Goal: Communication & Community: Connect with others

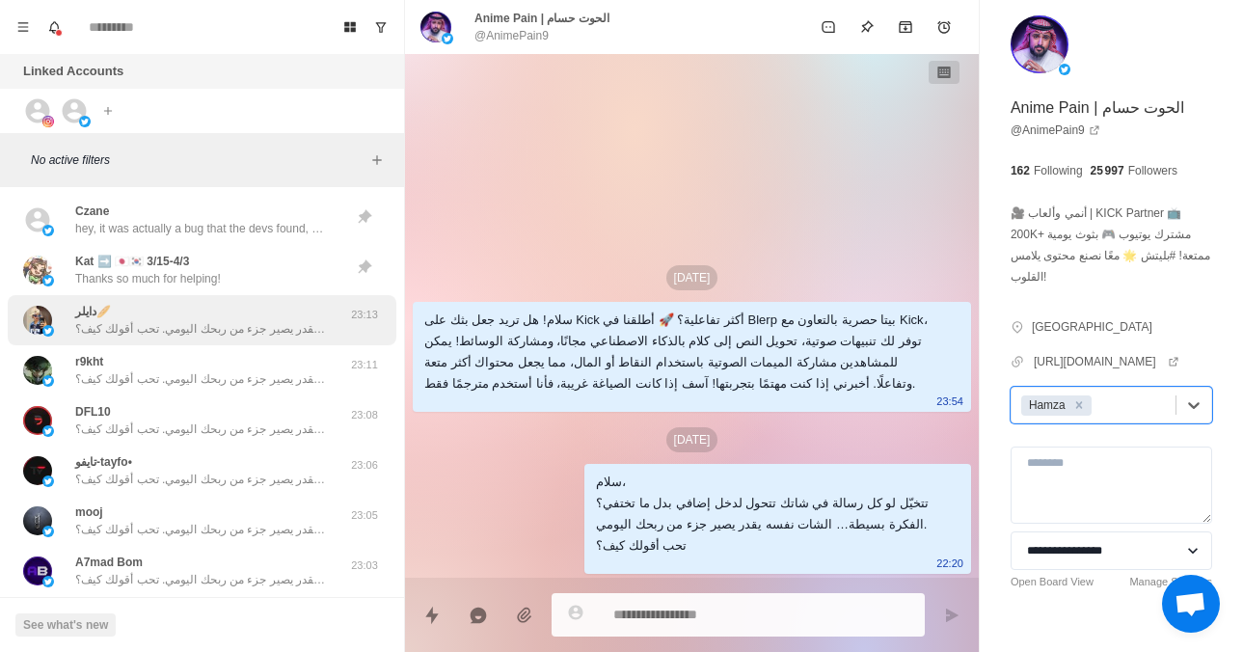
drag, startPoint x: 0, startPoint y: 0, endPoint x: 156, endPoint y: 310, distance: 346.7
click at [156, 310] on div "دايلر🥖 سلام، تتخيّل لو كل رسالة في شاتك تتحول لدخل إضافي بدل ما تختفي؟ الفكرة ب…" at bounding box center [200, 320] width 251 height 35
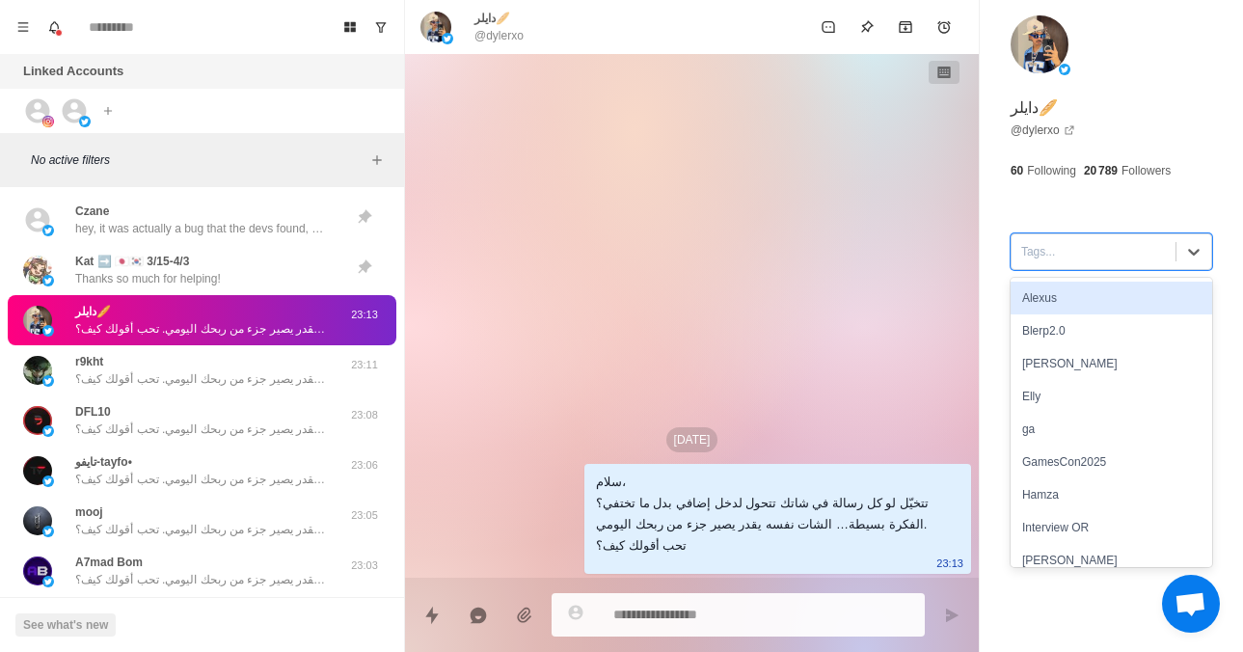
click at [1043, 260] on div at bounding box center [1093, 251] width 145 height 21
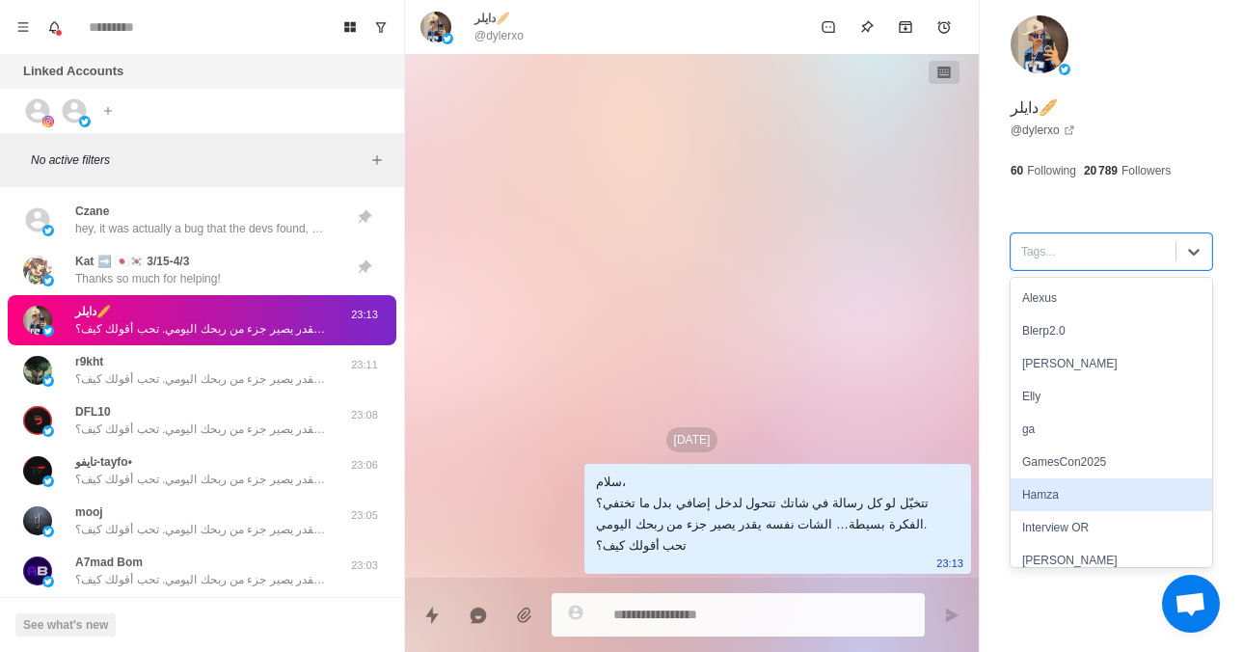
click at [1041, 497] on div "Hamza" at bounding box center [1112, 494] width 202 height 33
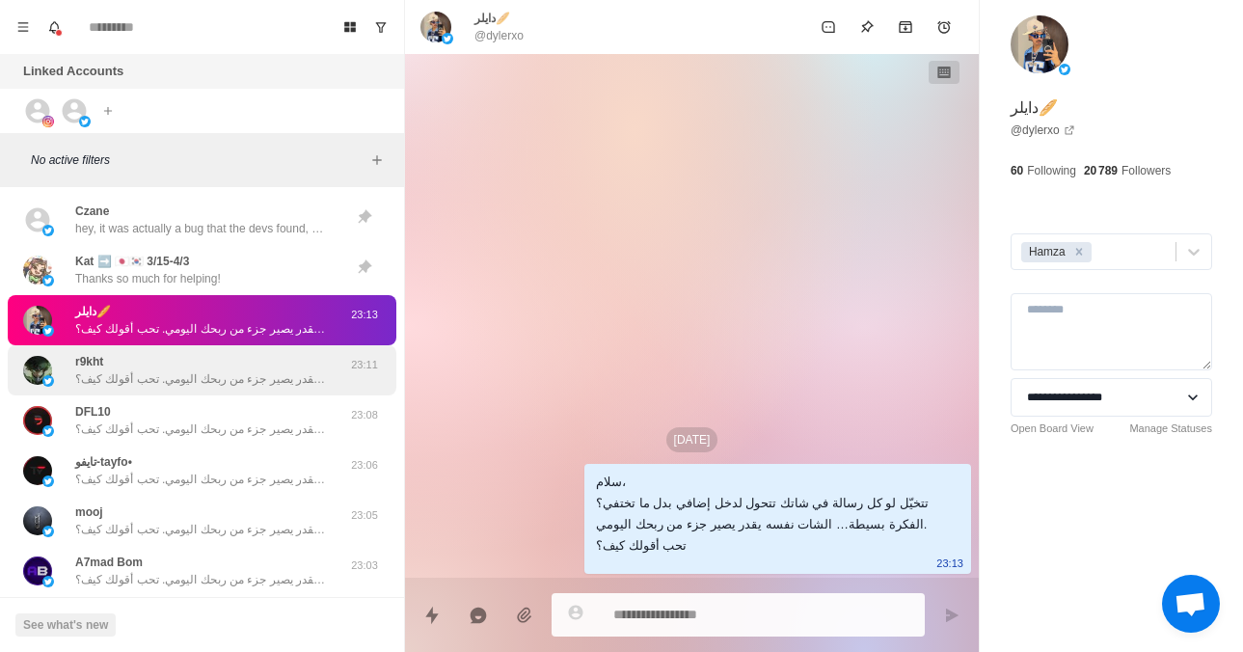
click at [252, 368] on div "r9kht سلام، تتخيّل لو كل رسالة في شاتك تتحول لدخل إضافي بدل ما تختفي؟ الفكرة بس…" at bounding box center [200, 370] width 251 height 35
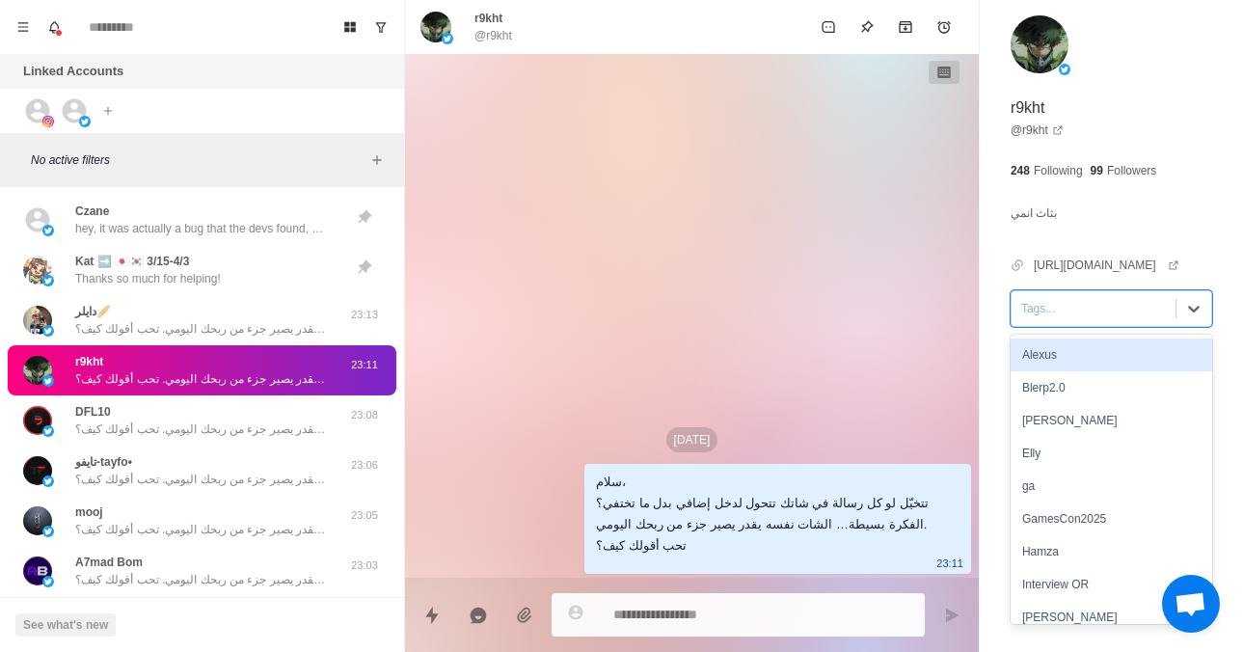
click at [1081, 323] on div "Tags..." at bounding box center [1094, 308] width 164 height 29
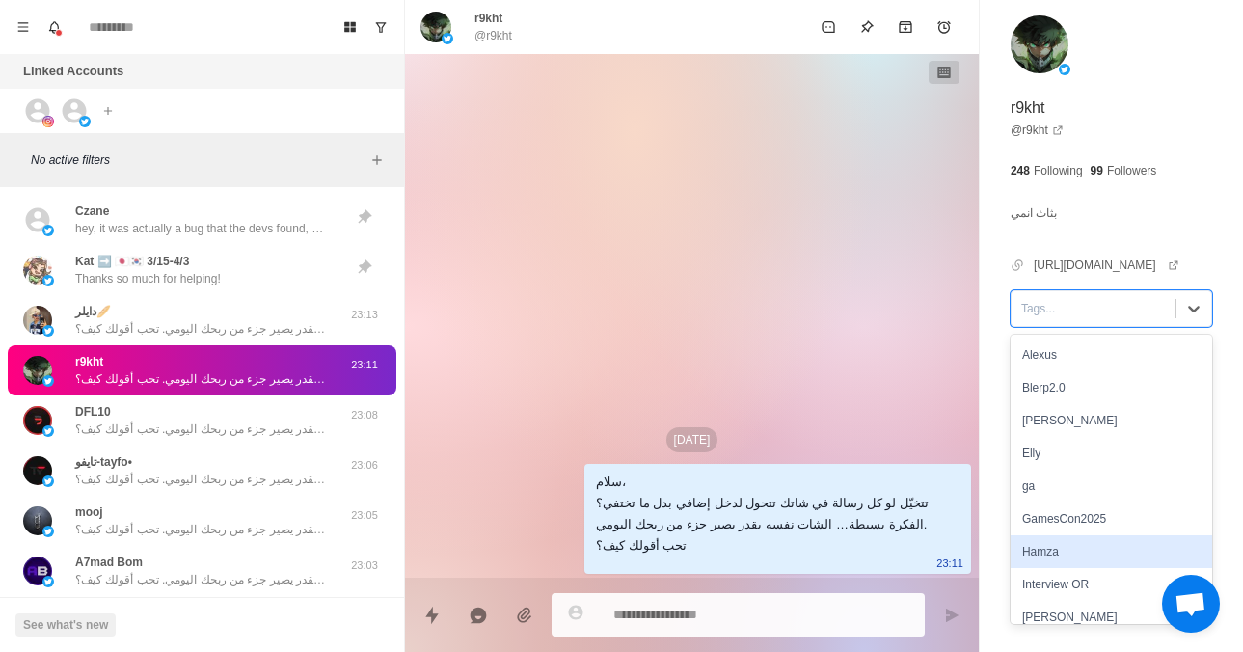
click at [1075, 568] on div "Hamza" at bounding box center [1112, 551] width 202 height 33
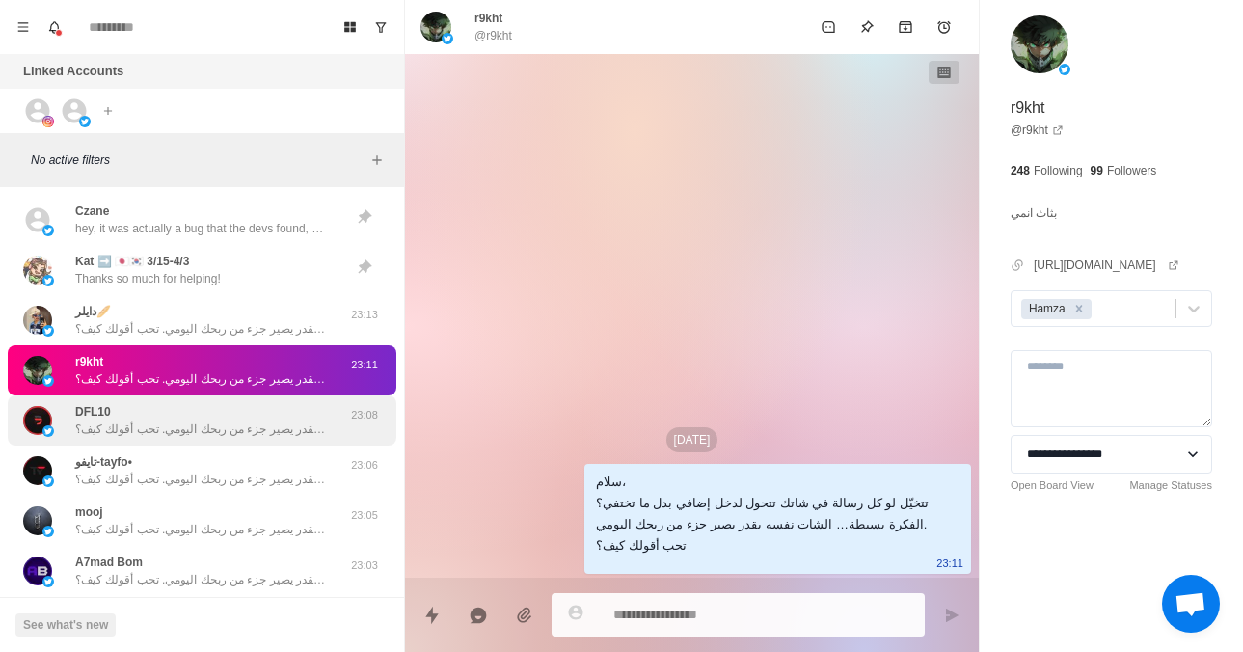
click at [188, 428] on p "سلام، تتخيّل لو كل رسالة في شاتك تتحول لدخل إضافي بدل ما تختفي؟ الفكرة بسيطة… ا…" at bounding box center [200, 428] width 251 height 17
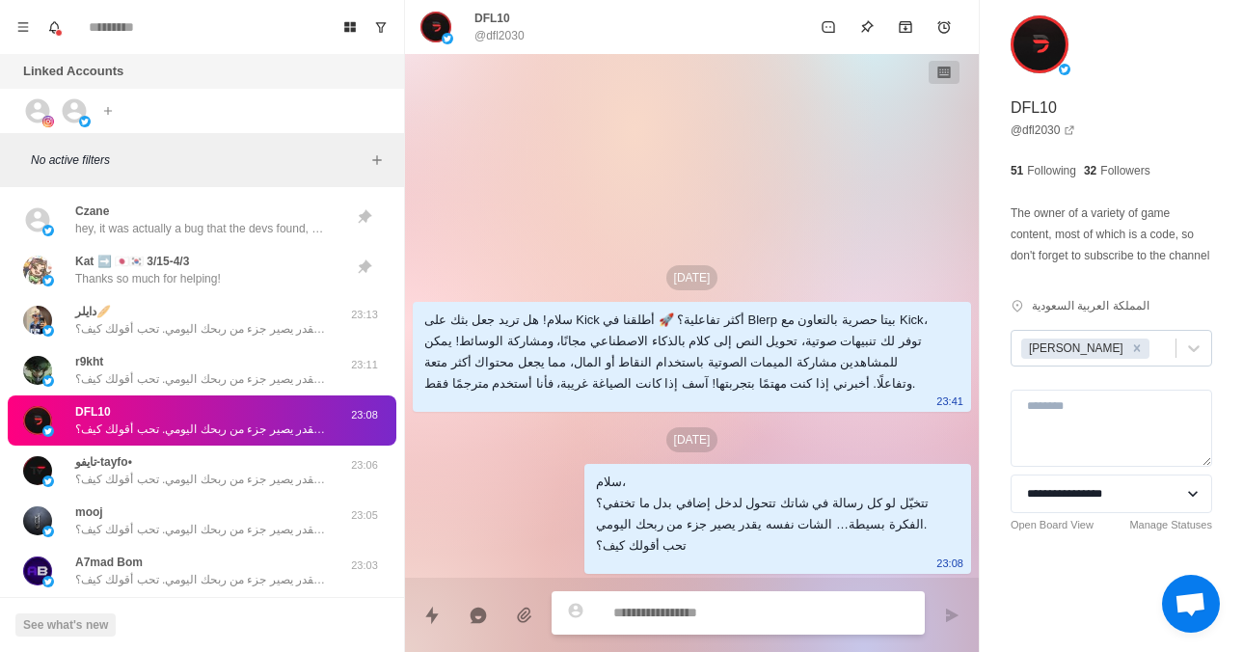
click at [1130, 355] on icon "Remove Jayson" at bounding box center [1136, 347] width 13 height 13
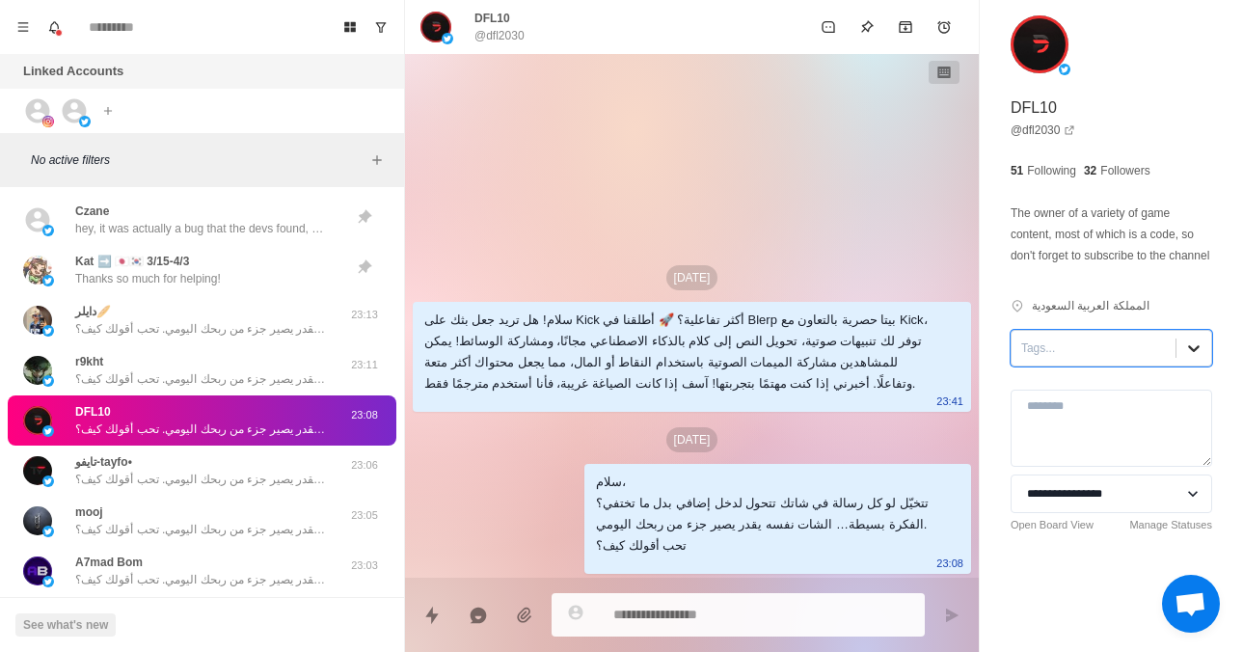
click at [1184, 358] on icon at bounding box center [1193, 347] width 19 height 19
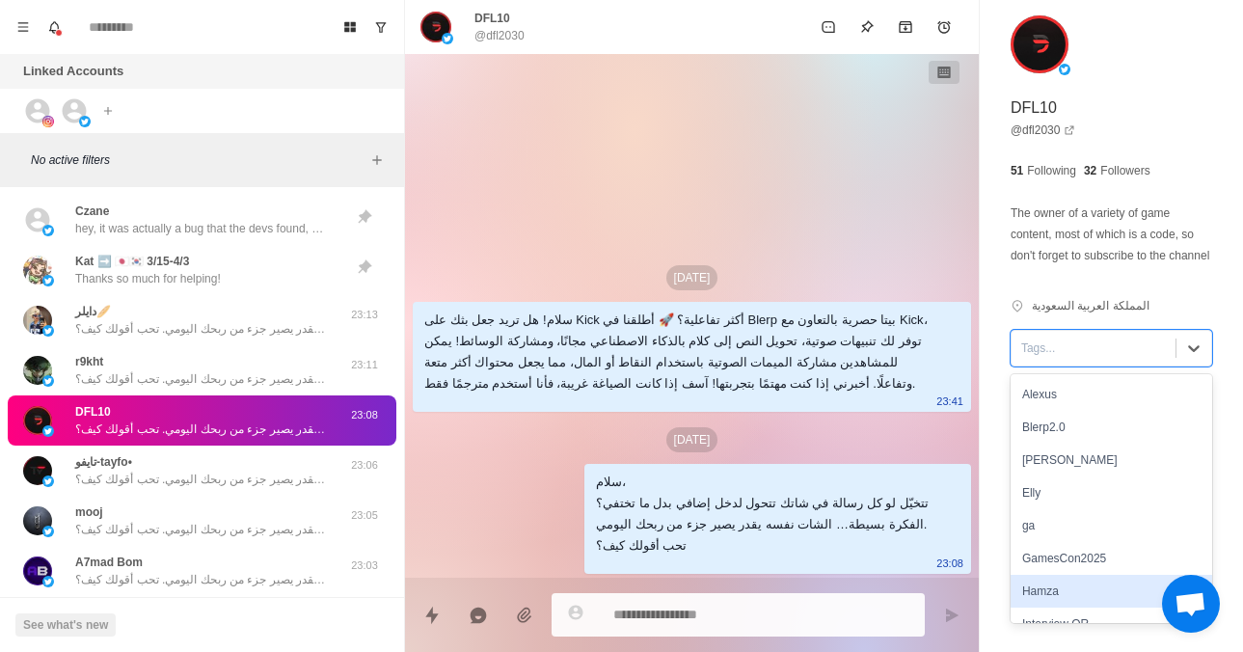
click at [1078, 607] on div "Hamza" at bounding box center [1112, 591] width 202 height 33
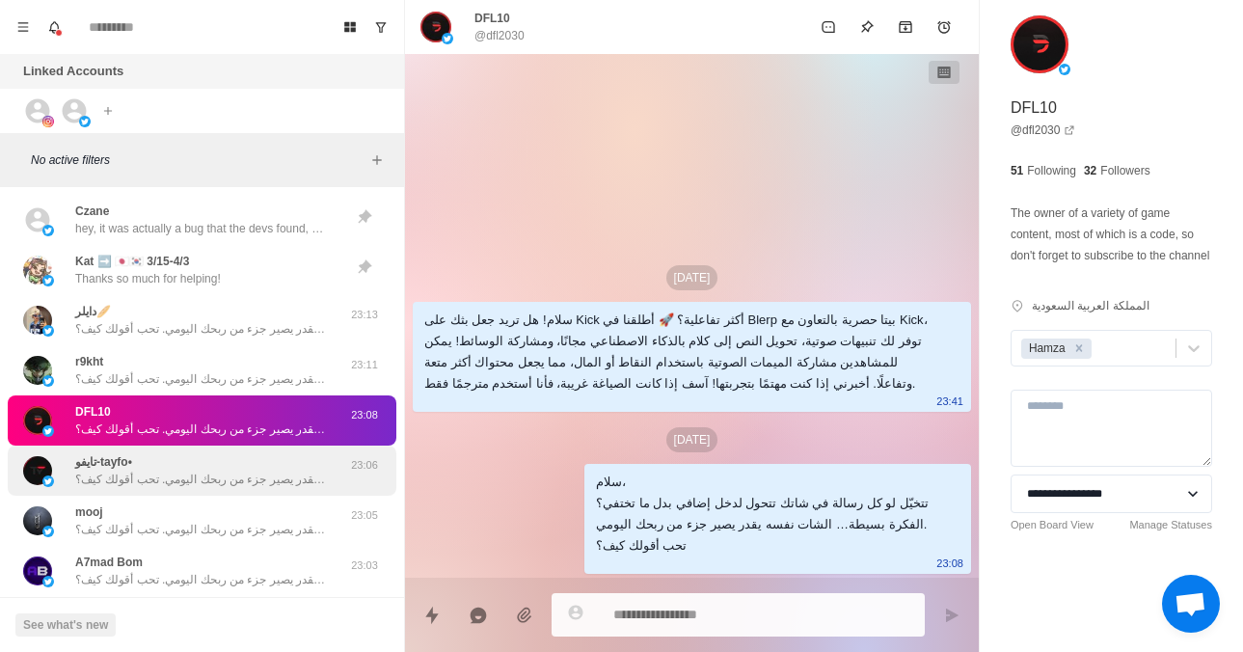
click at [296, 457] on div "تايفو-tayfo• سلام، تتخيّل لو كل رسالة في شاتك تتحول لدخل إضافي بدل ما تختفي؟ ال…" at bounding box center [200, 470] width 251 height 35
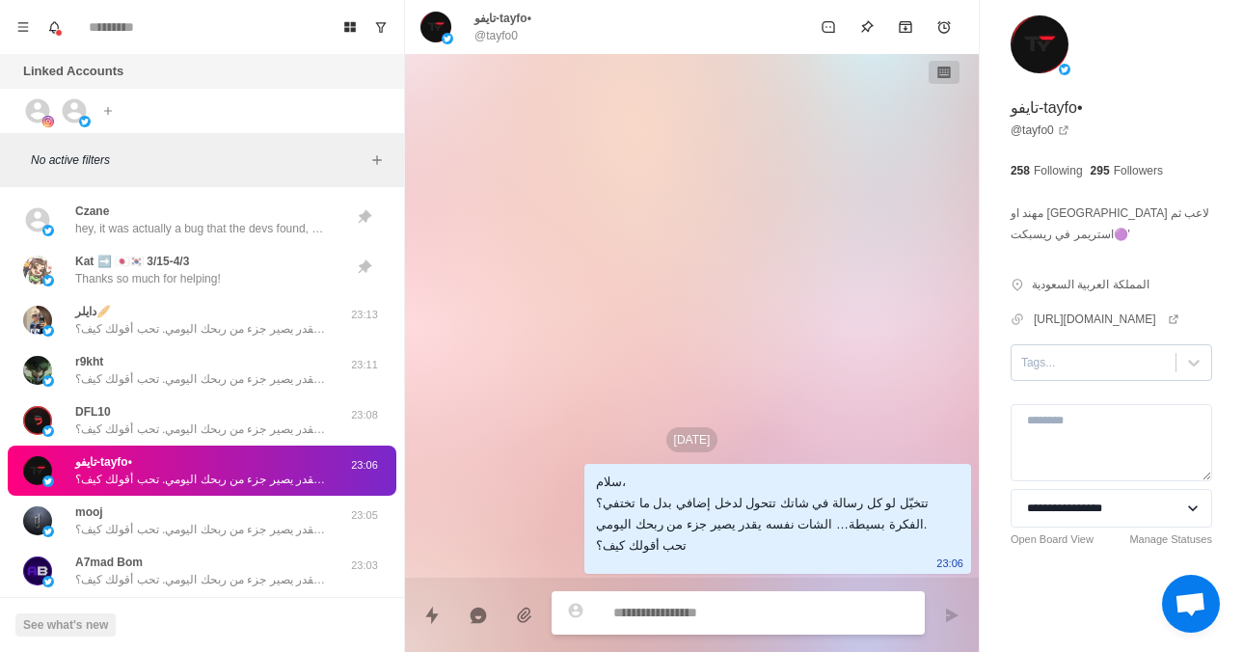
click at [1049, 373] on div at bounding box center [1093, 362] width 145 height 21
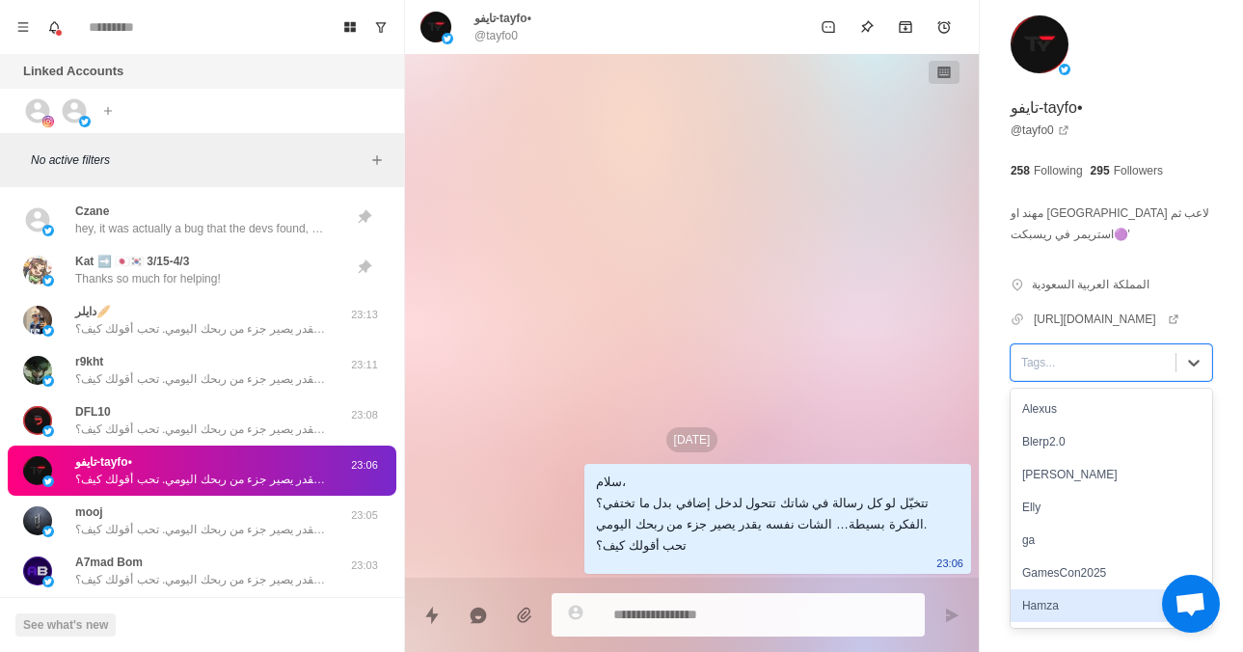
click at [1036, 606] on div "Hamza" at bounding box center [1112, 605] width 202 height 33
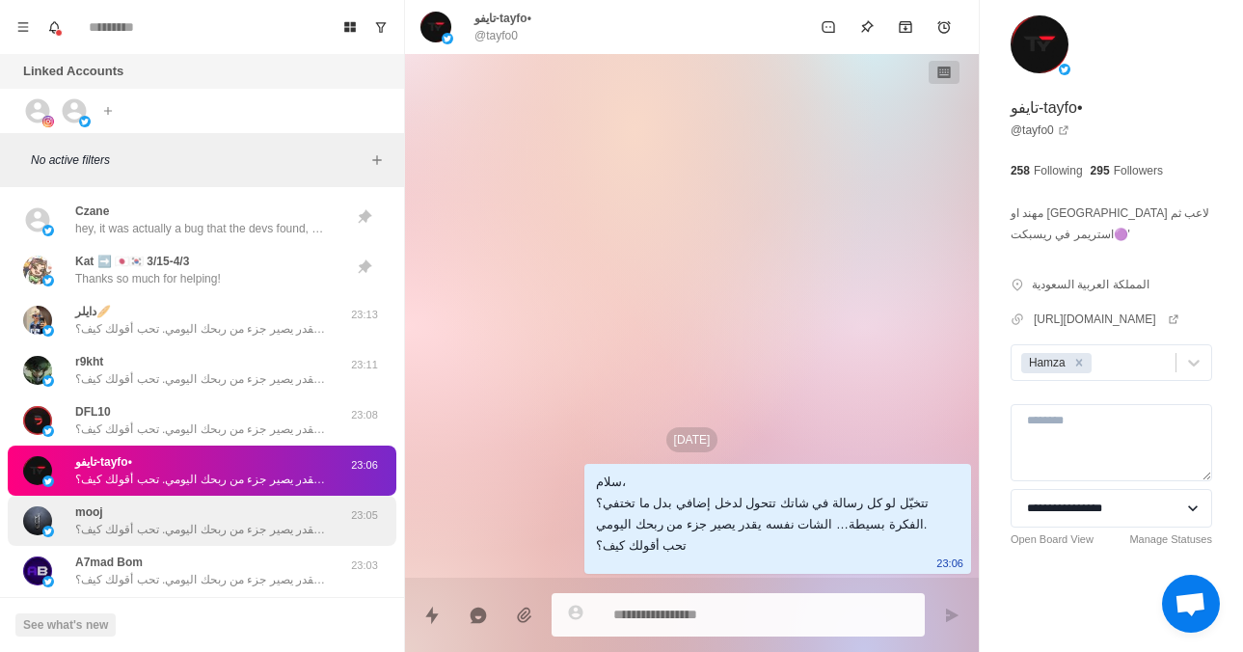
click at [281, 513] on div "[PERSON_NAME]، تتخيّل لو كل رسالة في شاتك تتحول لدخل إضافي بدل ما تختفي؟ الفكرة…" at bounding box center [200, 520] width 251 height 35
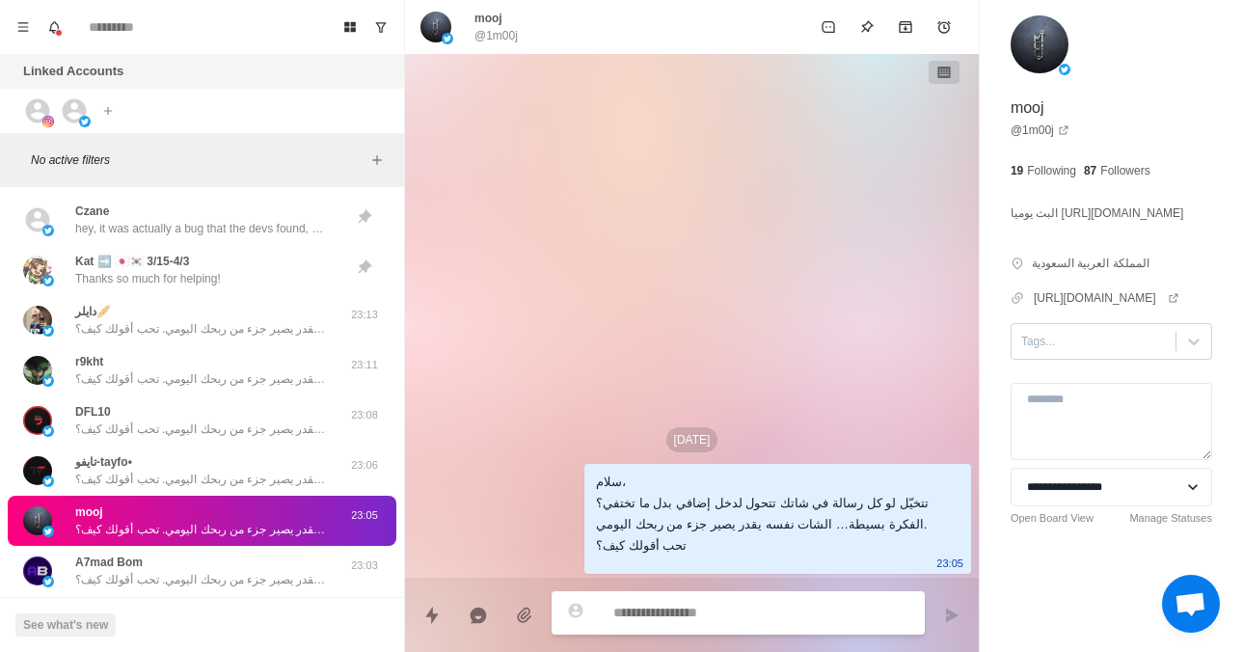
click at [1080, 332] on div at bounding box center [1093, 341] width 145 height 21
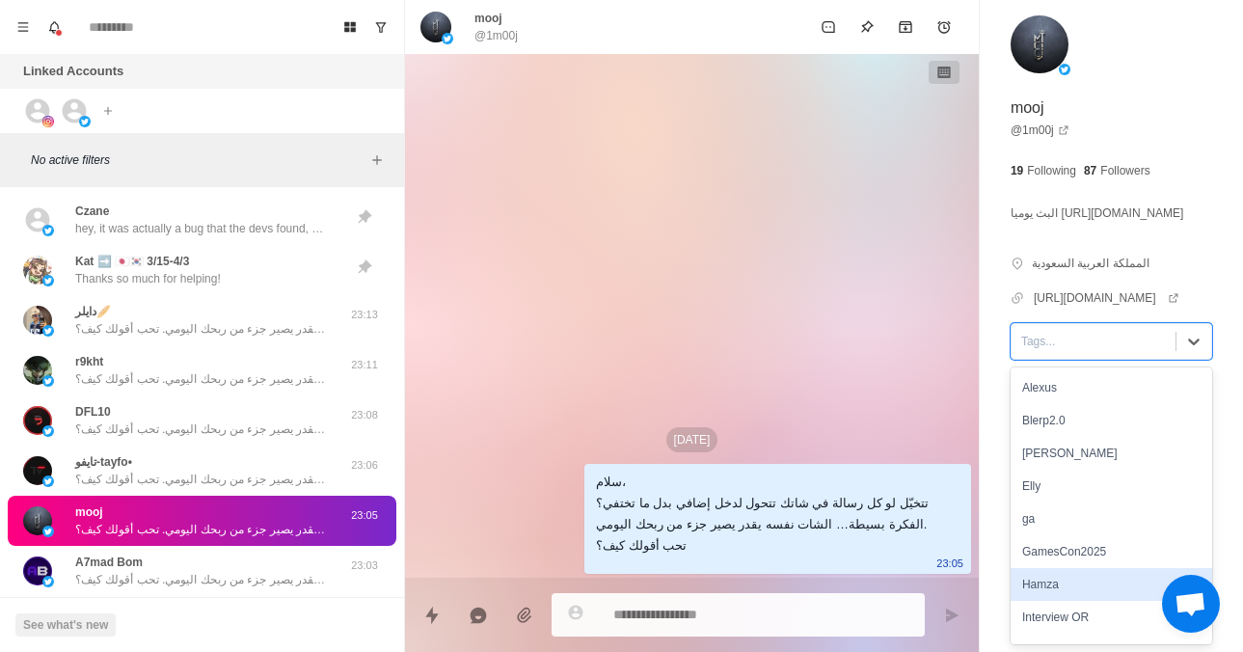
click at [1079, 581] on div "Hamza" at bounding box center [1112, 584] width 202 height 33
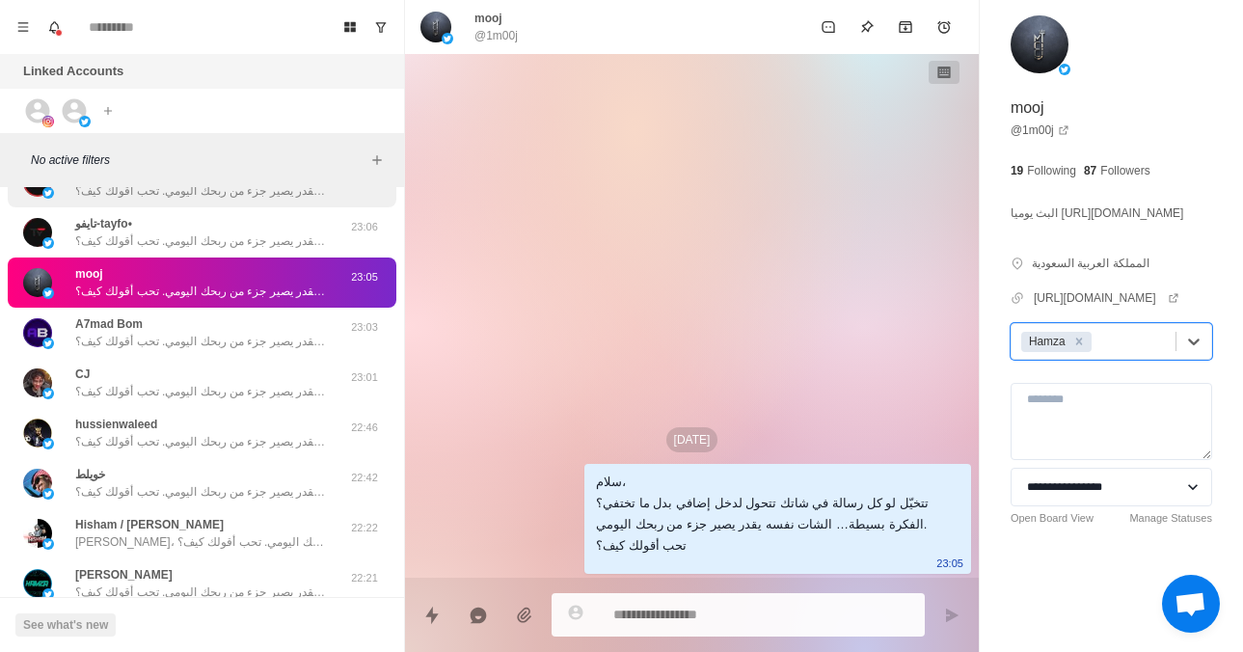
scroll to position [251, 0]
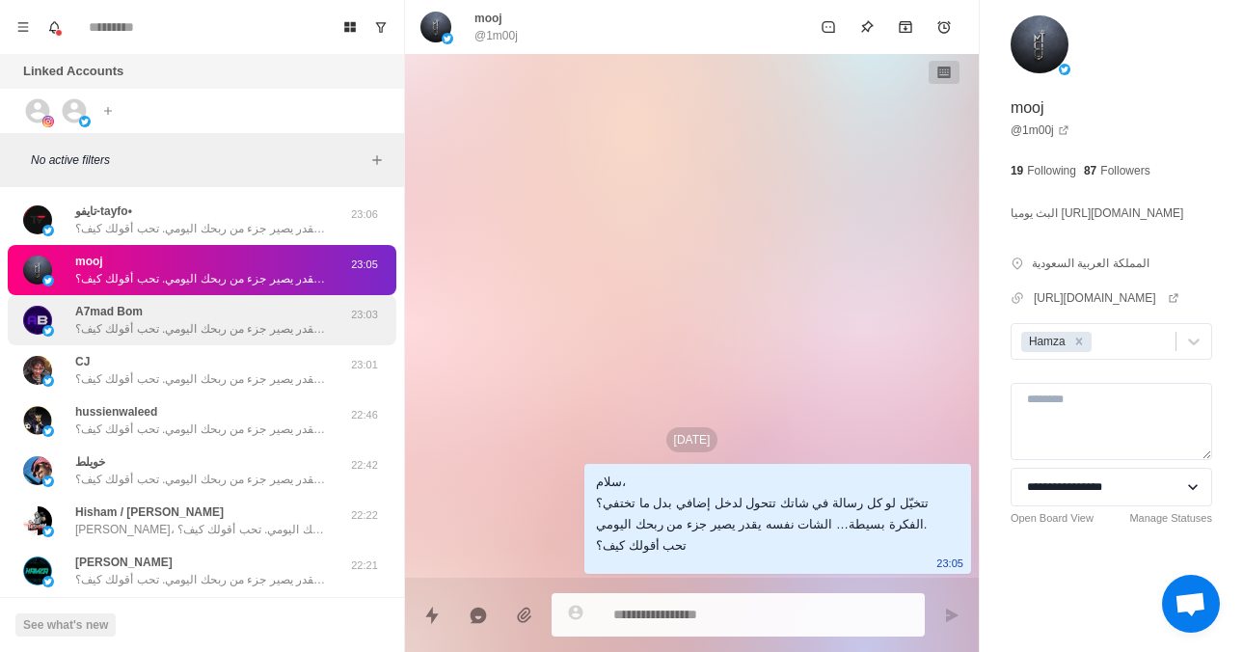
click at [223, 308] on div "A7mad Bom سلام، تتخيّل لو كل رسالة في شاتك تتحول لدخل إضافي بدل ما تختفي؟ الفكر…" at bounding box center [200, 320] width 251 height 35
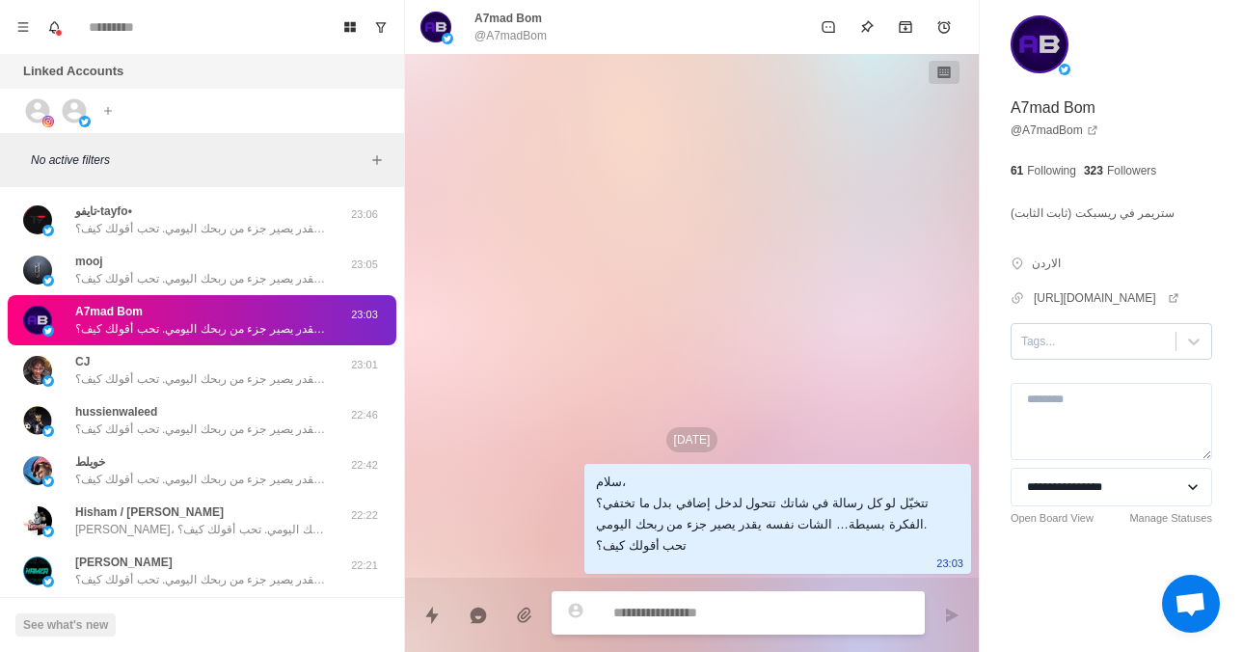
click at [1136, 352] on div at bounding box center [1093, 341] width 145 height 21
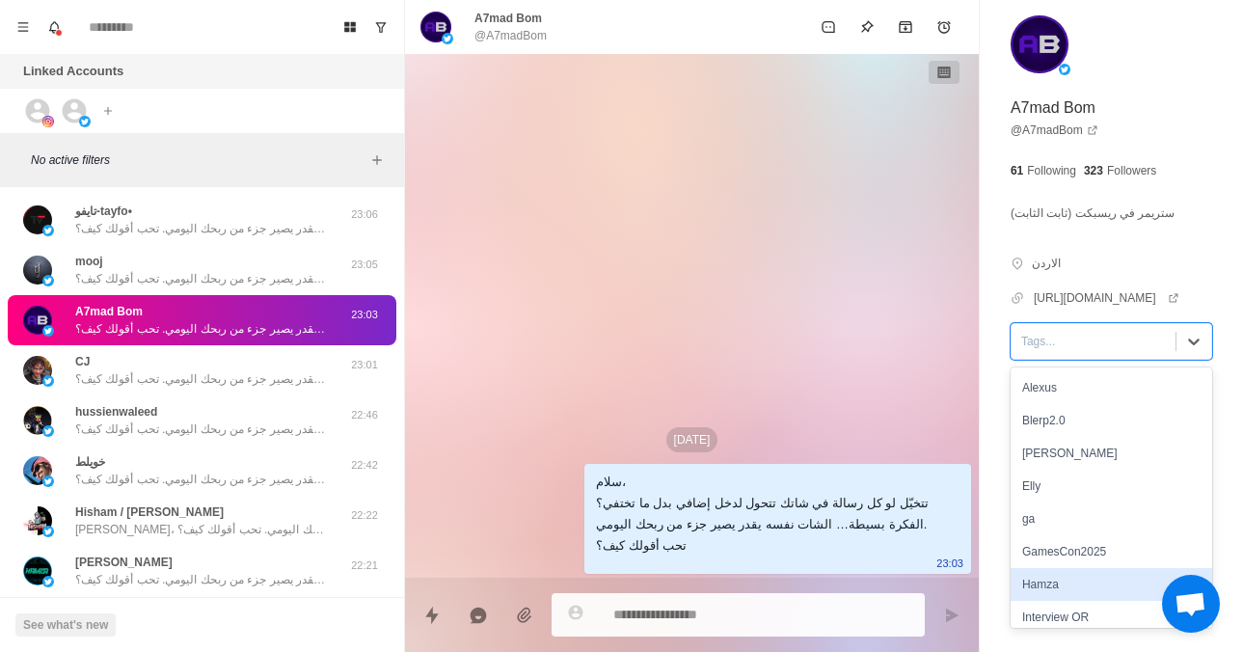
click at [1079, 587] on div "Hamza" at bounding box center [1112, 584] width 202 height 33
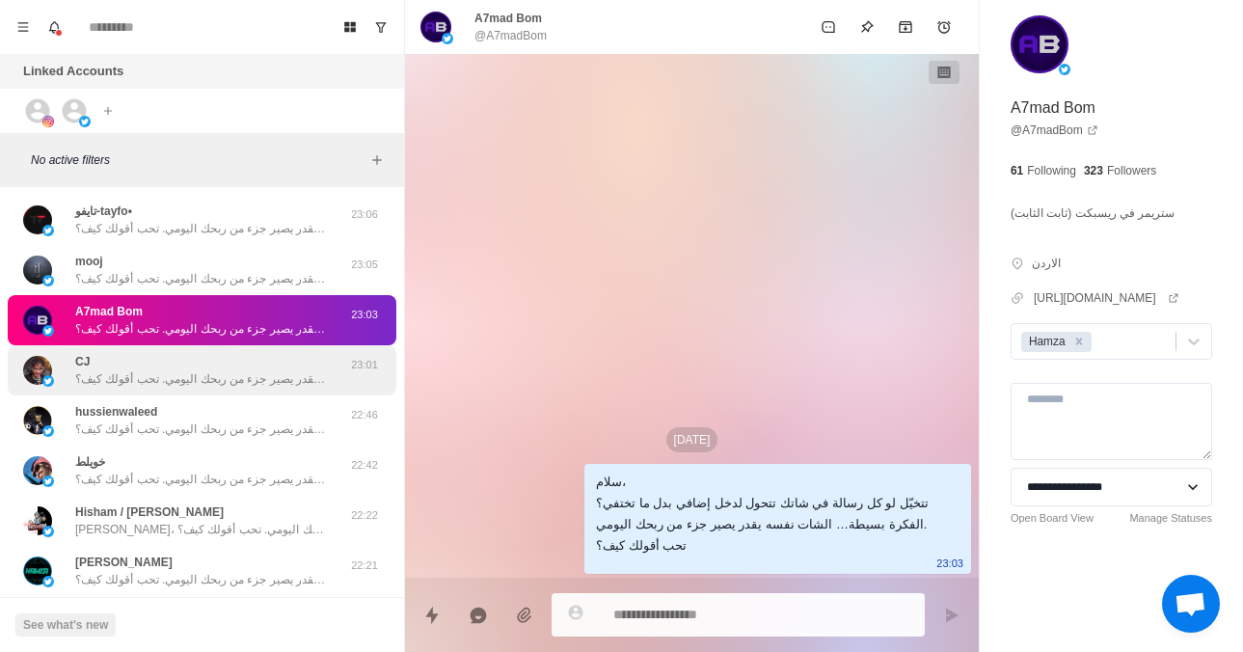
click at [214, 378] on p "سلام، تتخيّل لو كل رسالة في شاتك تتحول لدخل إضافي بدل ما تختفي؟ الفكرة بسيطة… ا…" at bounding box center [200, 378] width 251 height 17
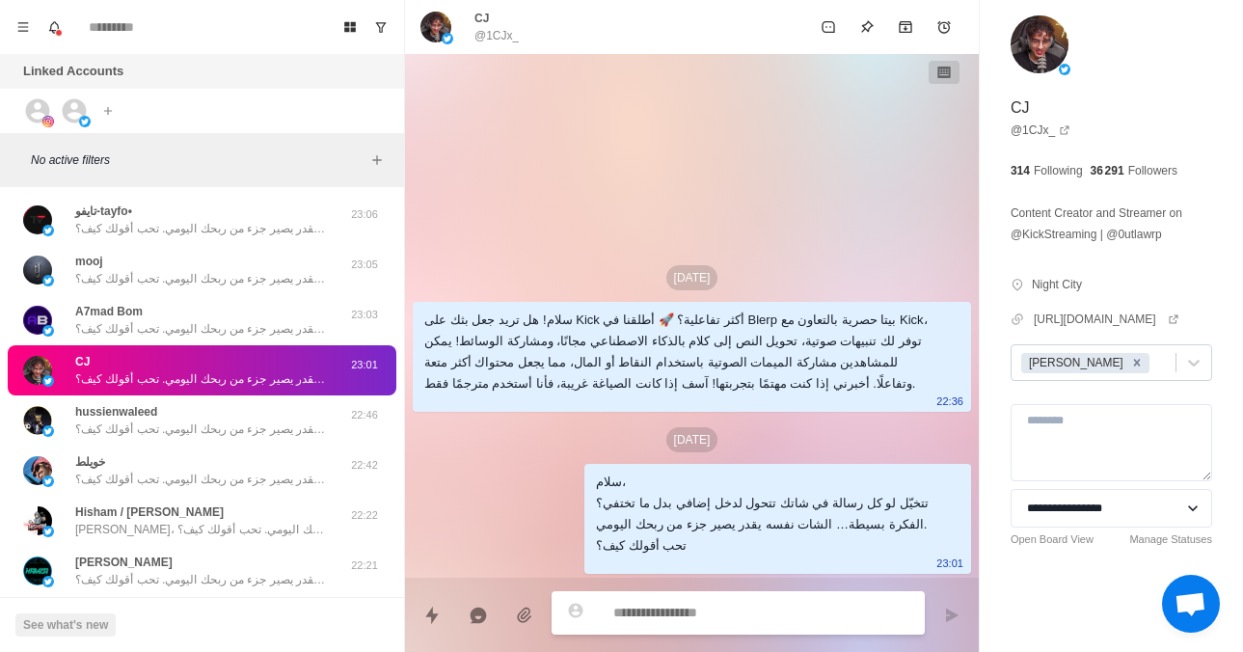
click at [1130, 364] on icon "Remove Jayson" at bounding box center [1136, 362] width 13 height 13
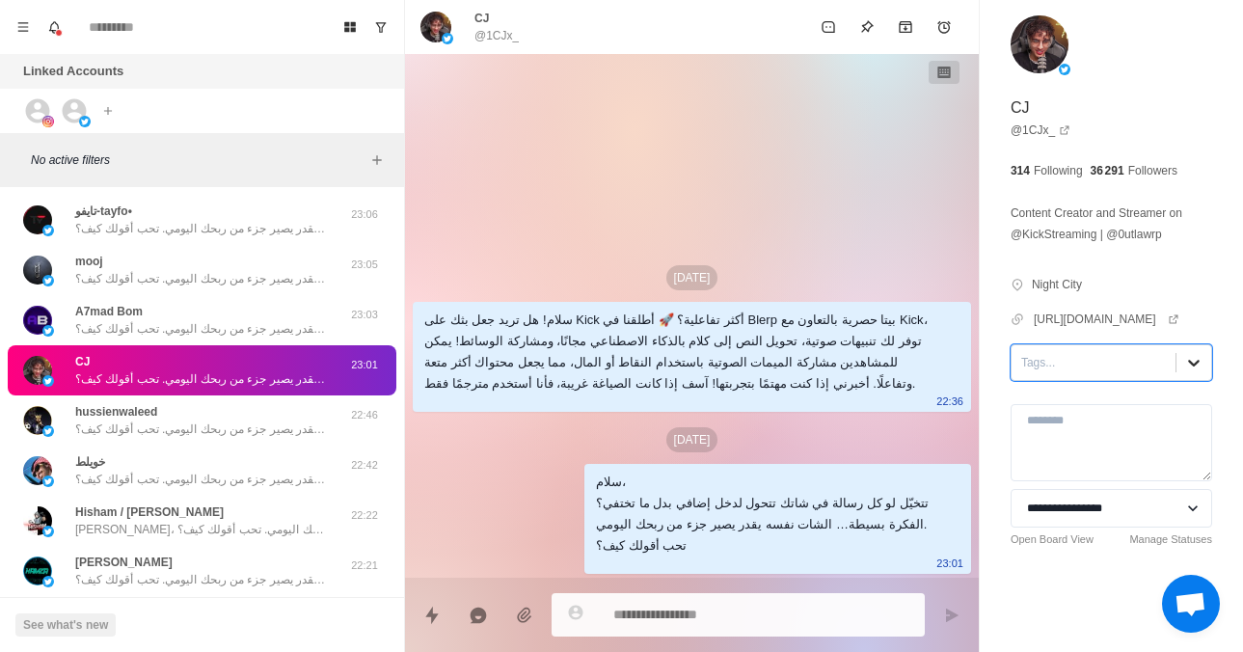
click at [1186, 367] on icon at bounding box center [1193, 362] width 19 height 19
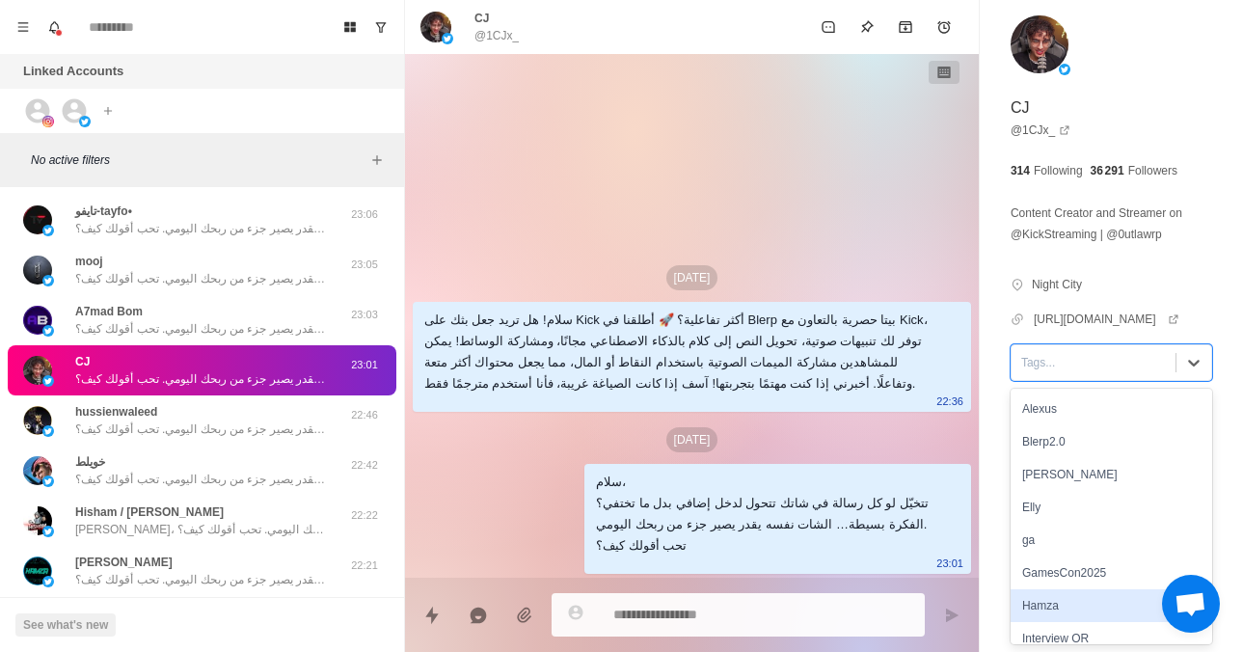
click at [1062, 591] on div "Hamza" at bounding box center [1112, 605] width 202 height 33
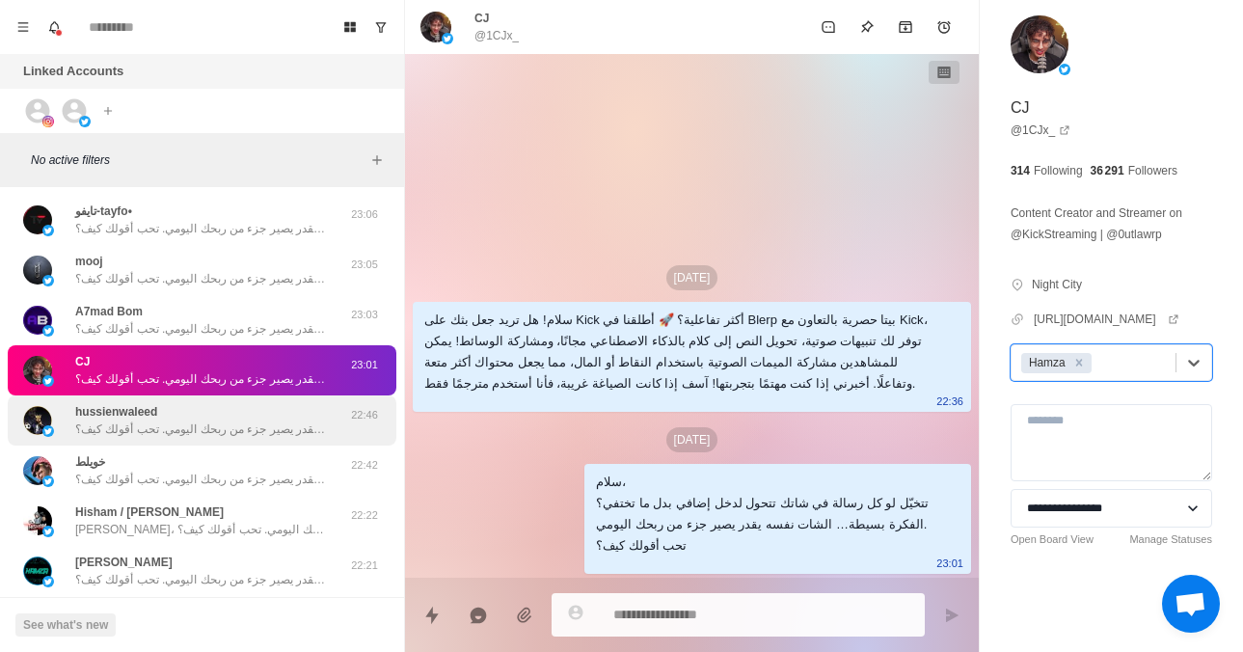
click at [270, 420] on p "سلام، تتخيّل لو كل رسالة في شاتك تتحول لدخل إضافي بدل ما تختفي؟ الفكرة بسيطة… ا…" at bounding box center [200, 428] width 251 height 17
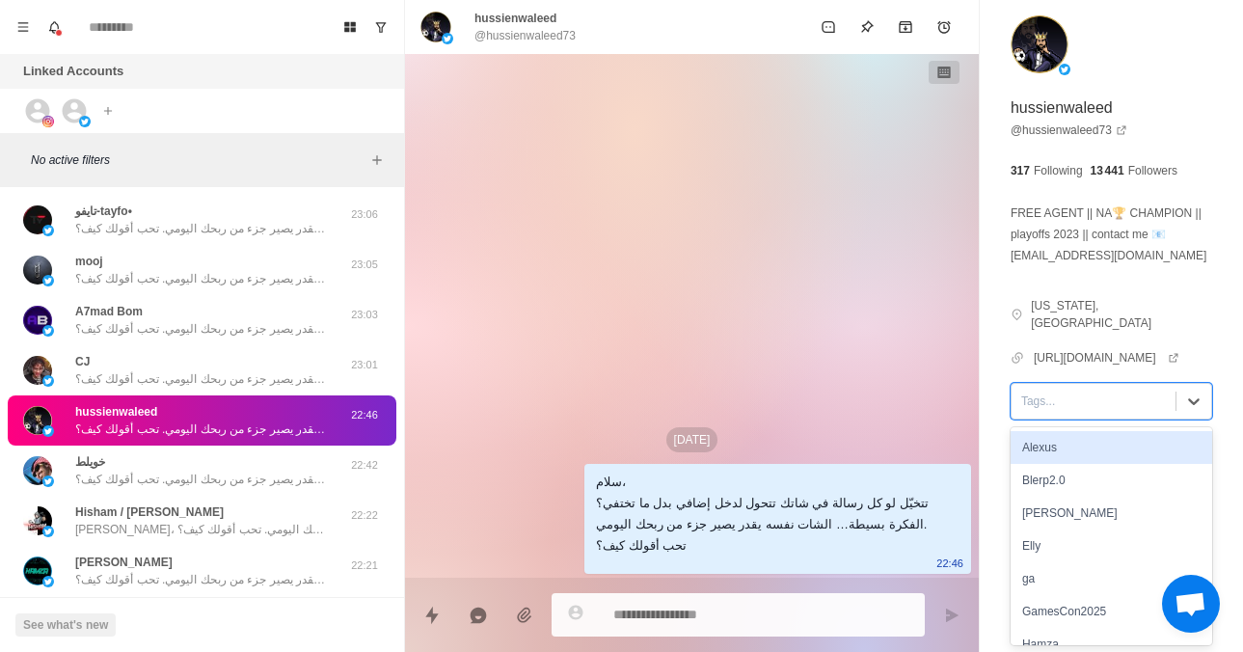
click at [1046, 398] on div at bounding box center [1093, 401] width 145 height 21
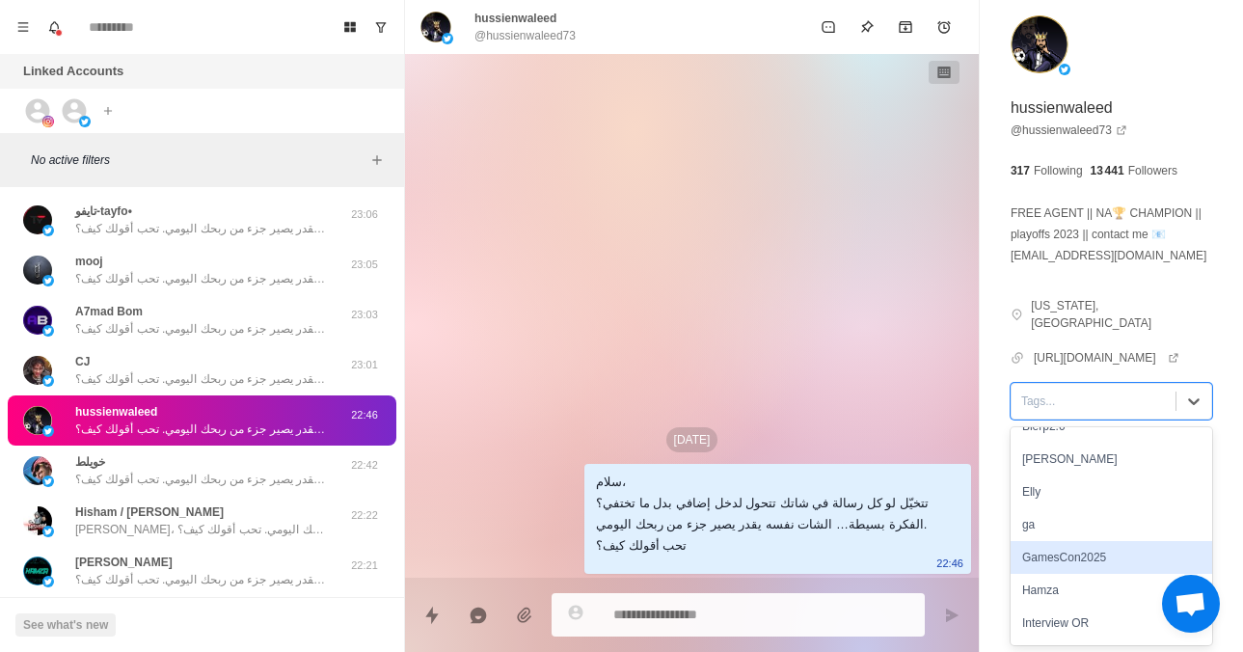
scroll to position [61, 0]
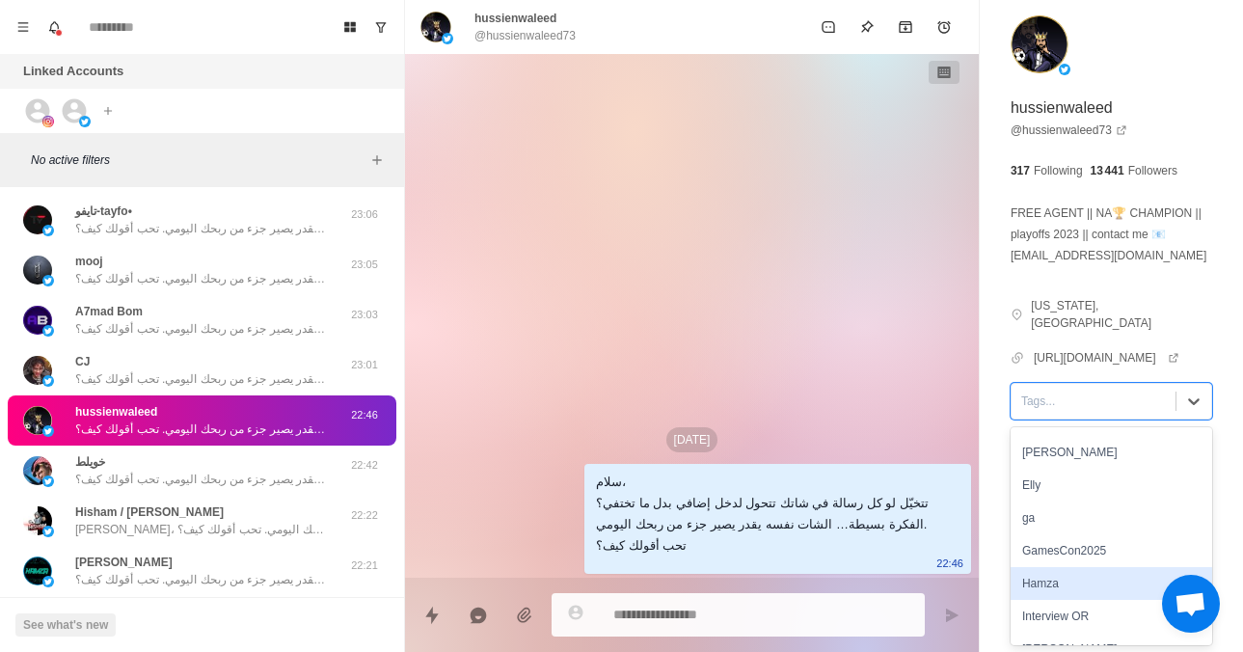
click at [1046, 574] on div "Hamza" at bounding box center [1112, 583] width 202 height 33
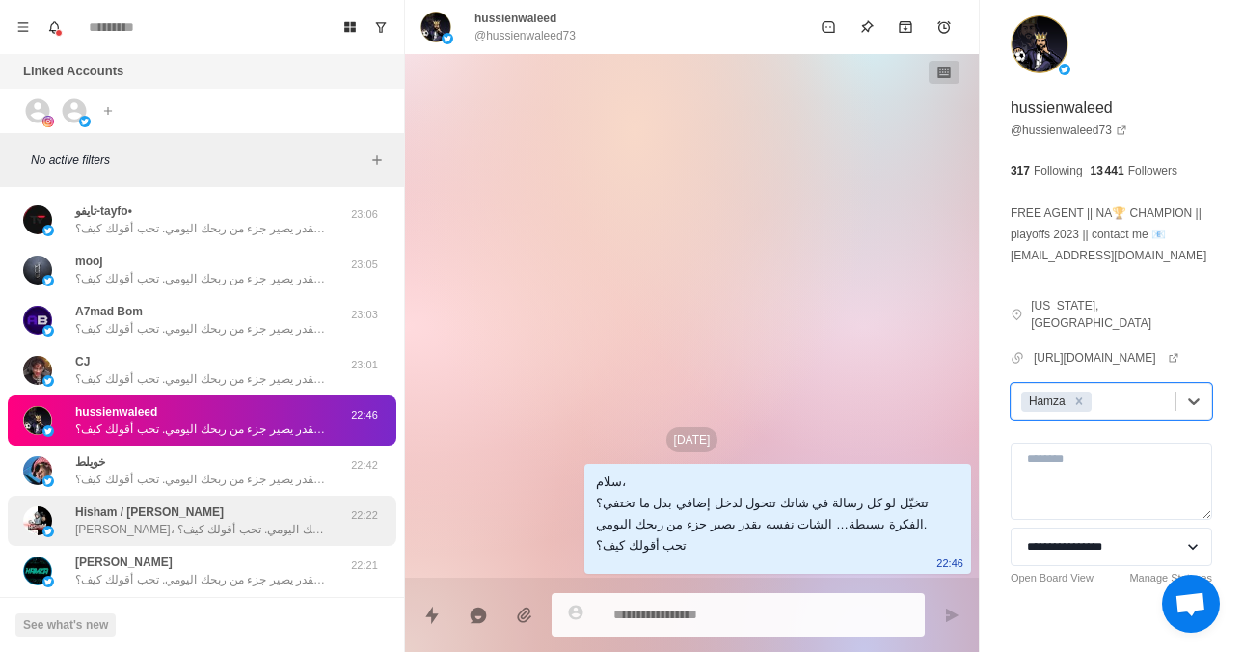
click at [306, 496] on div "[PERSON_NAME] / [PERSON_NAME]، تتخيّل لو كل رسالة في شاتك تتحول لدخل إضافي بدل …" at bounding box center [202, 521] width 389 height 50
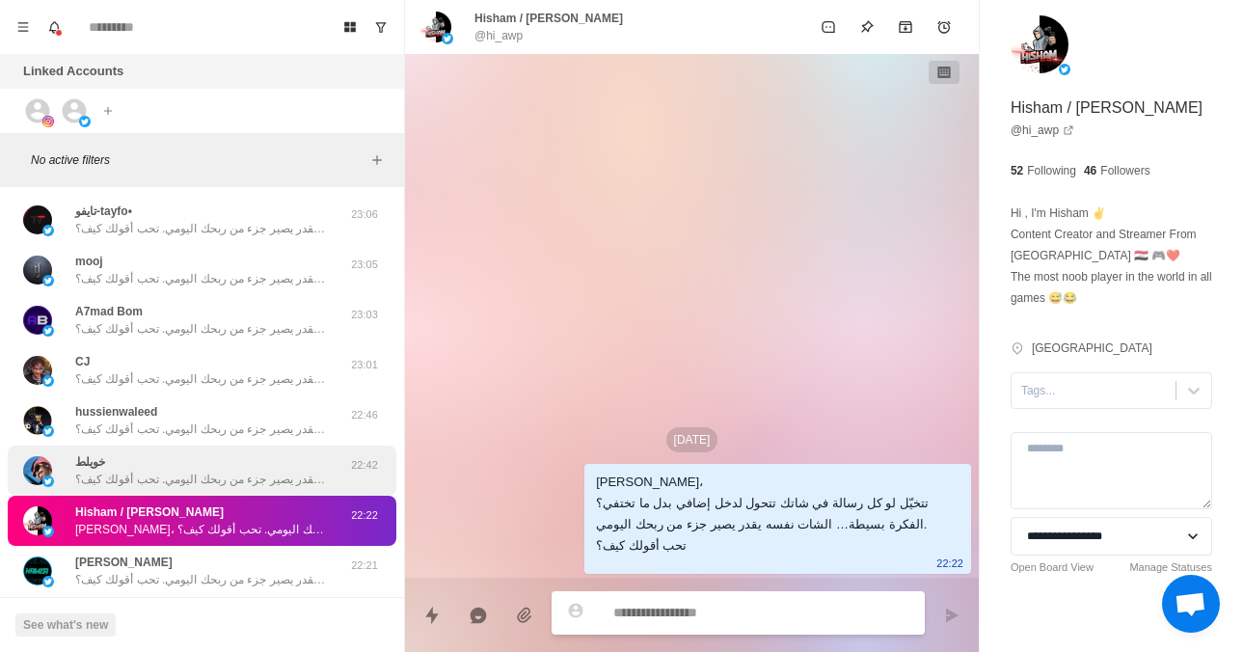
click at [312, 472] on p "سلام، تتخيّل لو كل رسالة في شاتك تتحول لدخل إضافي بدل ما تختفي؟ الفكرة بسيطة… ا…" at bounding box center [200, 479] width 251 height 17
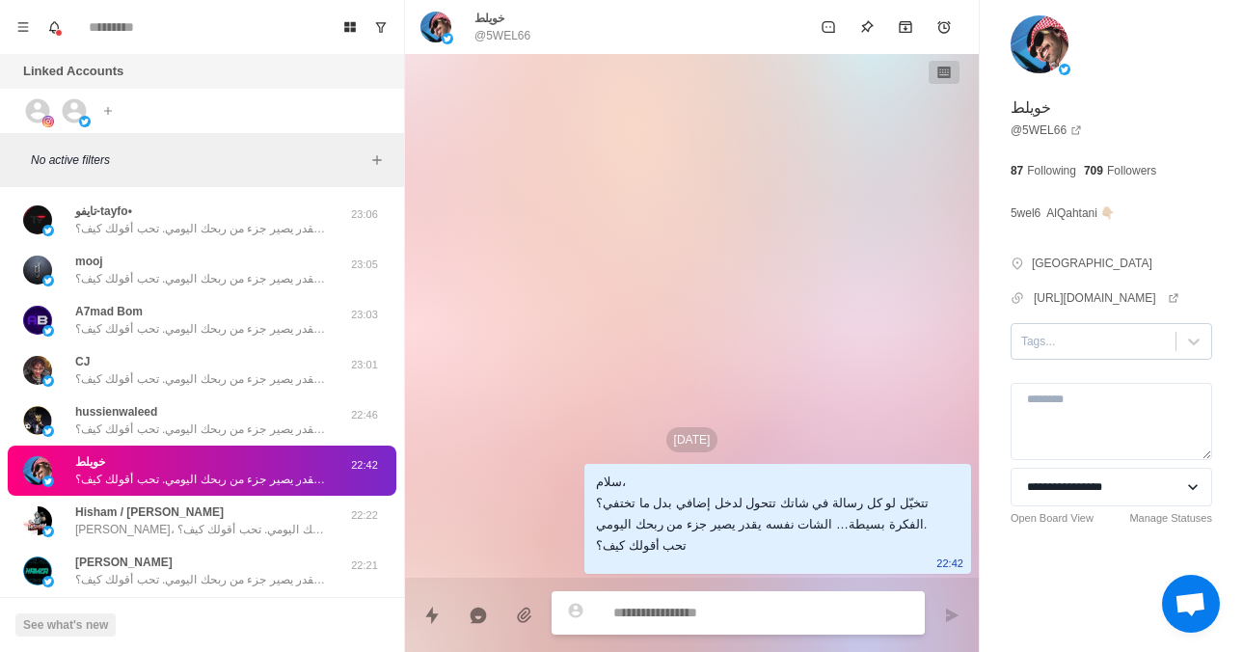
click at [1055, 341] on div at bounding box center [1093, 341] width 145 height 21
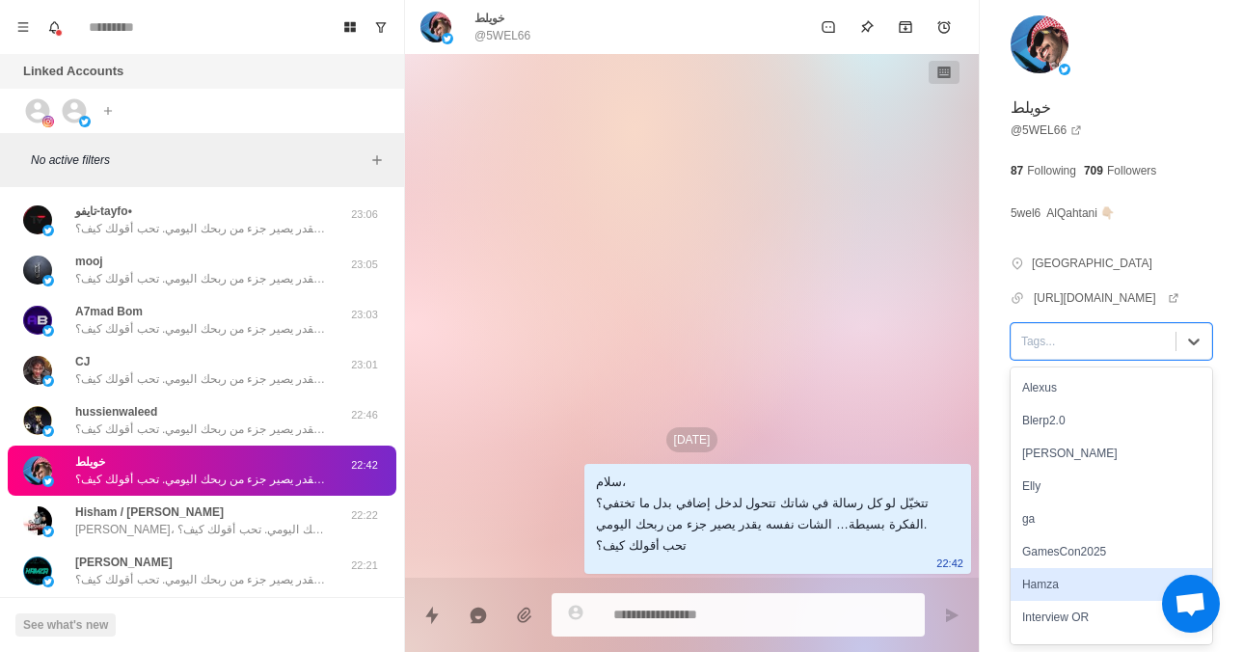
click at [1048, 575] on div "Hamza" at bounding box center [1112, 584] width 202 height 33
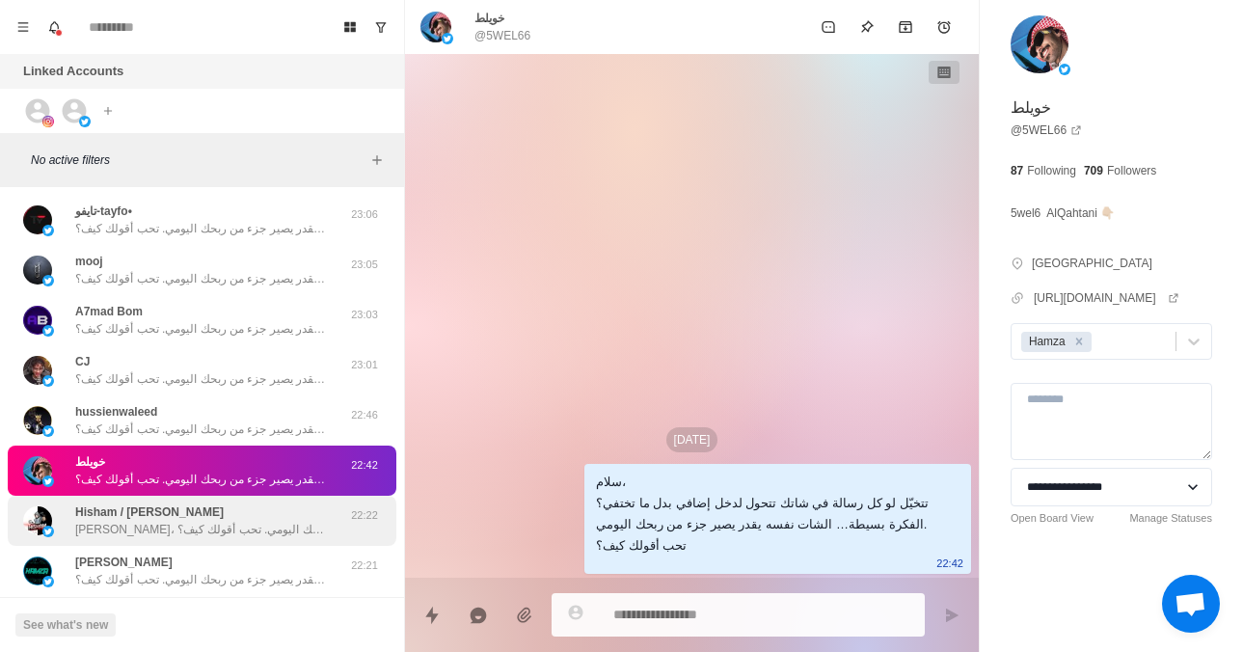
click at [279, 536] on p "[PERSON_NAME]، تتخيّل لو كل رسالة في شاتك تتحول لدخل إضافي بدل ما تختفي؟ الفكرة…" at bounding box center [200, 529] width 251 height 17
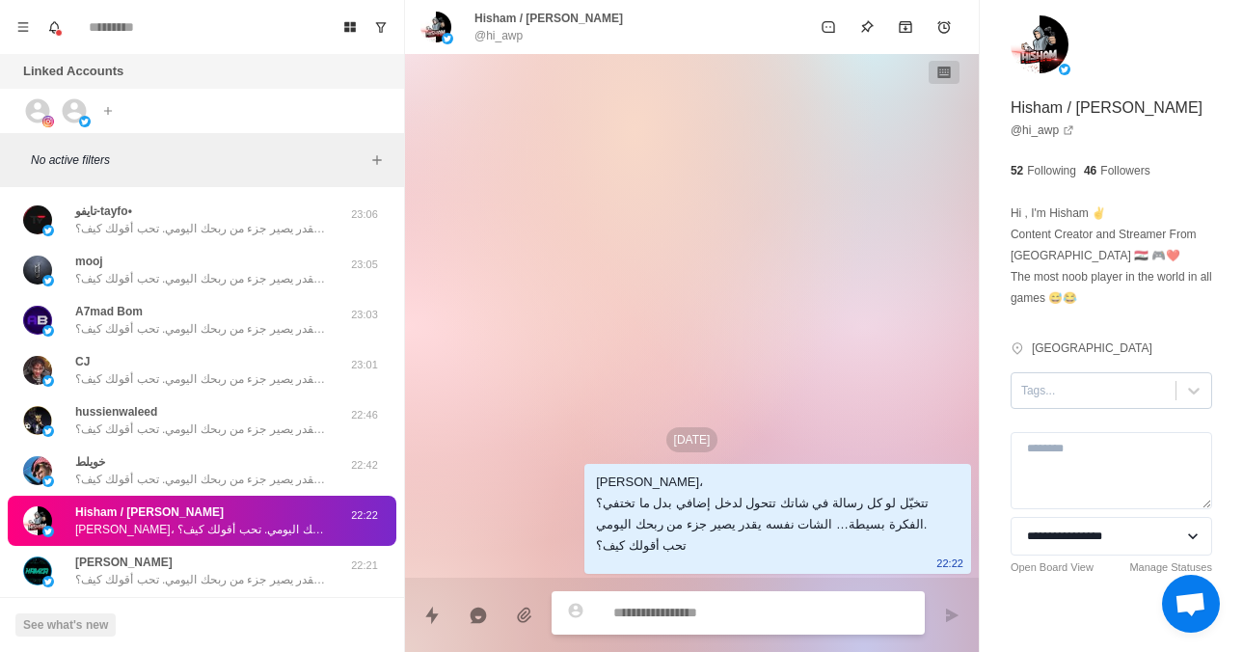
click at [1058, 392] on div at bounding box center [1093, 390] width 145 height 21
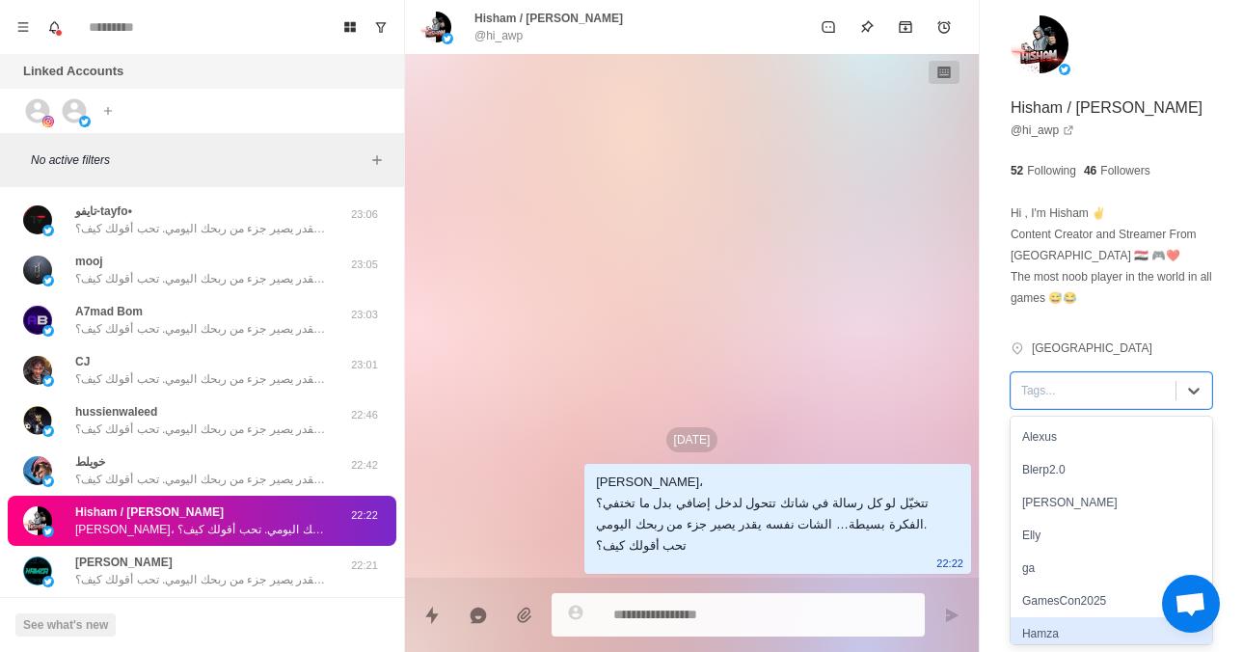
click at [1040, 627] on div "Hamza" at bounding box center [1112, 633] width 202 height 33
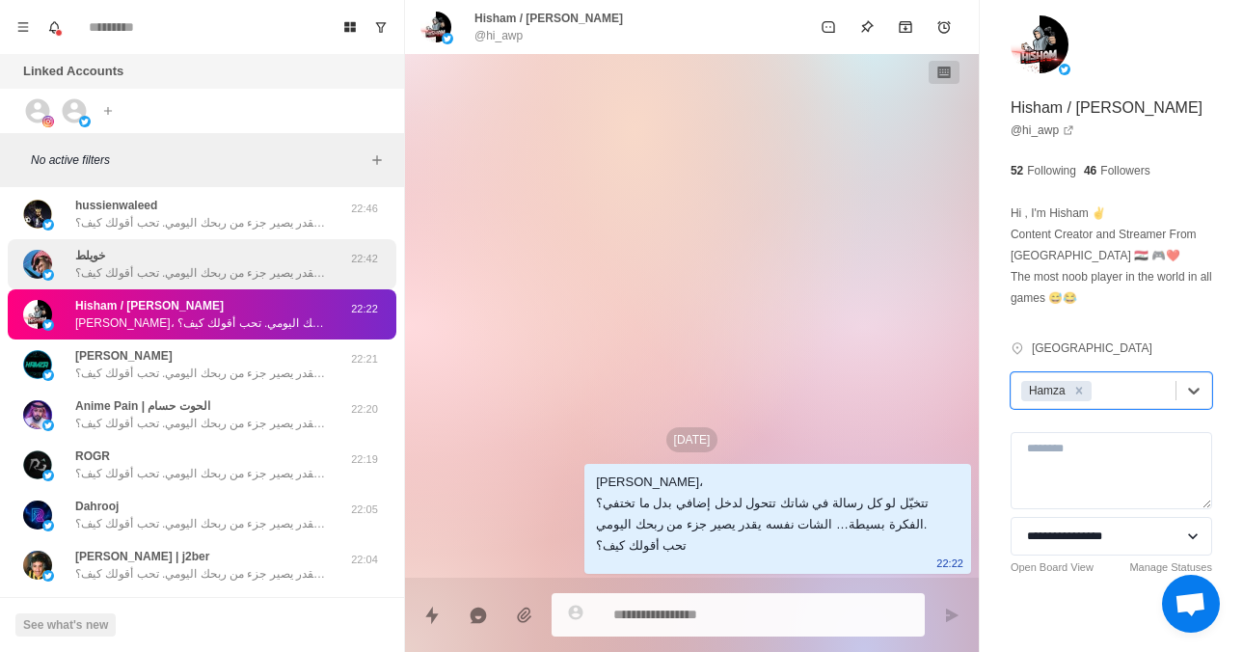
scroll to position [460, 0]
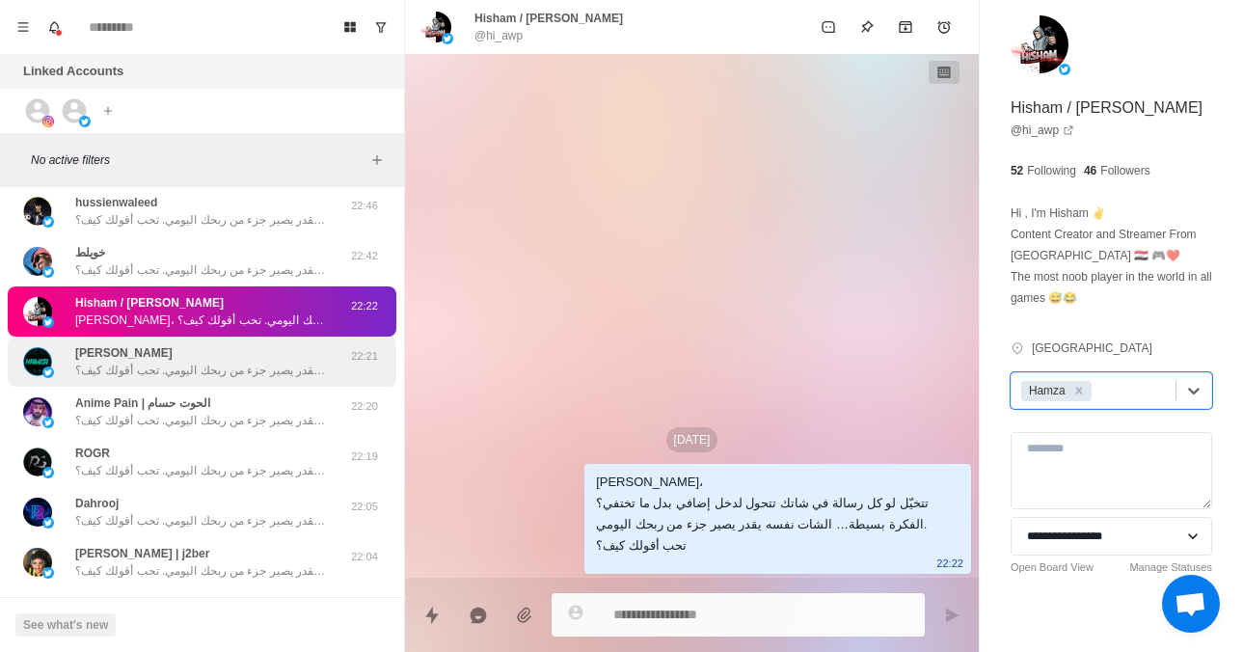
click at [268, 344] on div "[PERSON_NAME]، تتخيّل لو كل رسالة في شاتك تتحول لدخل إضافي بدل ما تختفي؟ الفكرة…" at bounding box center [200, 361] width 251 height 35
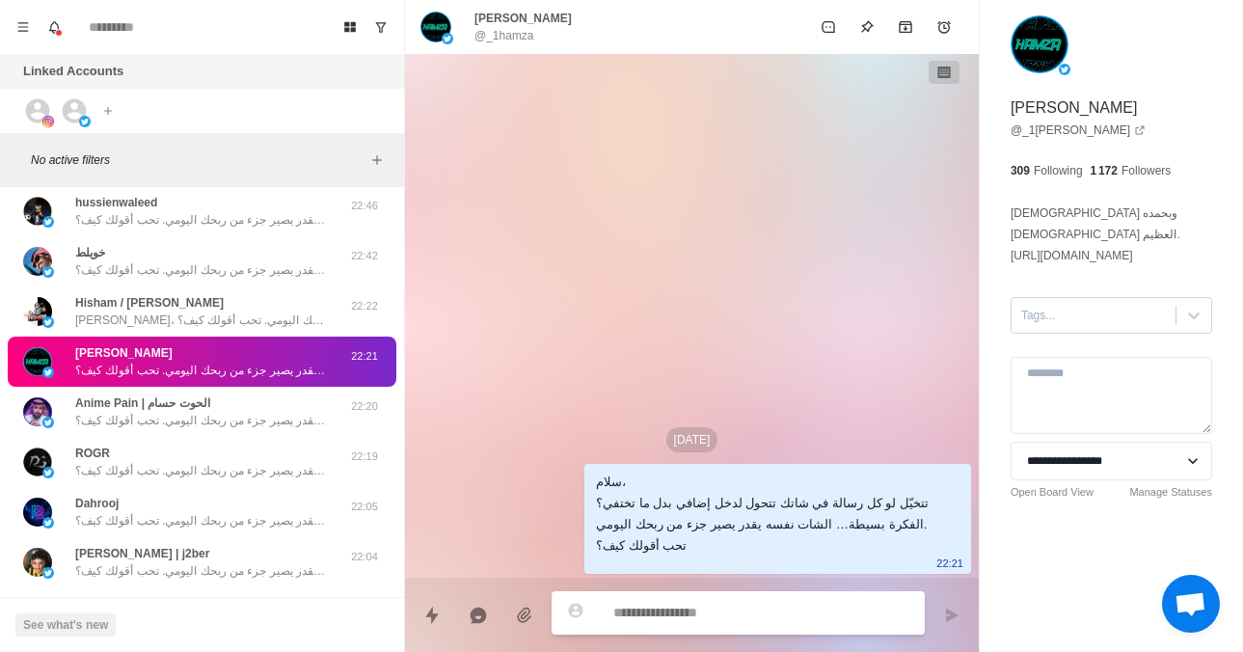
click at [1157, 301] on div "Tags..." at bounding box center [1094, 315] width 164 height 29
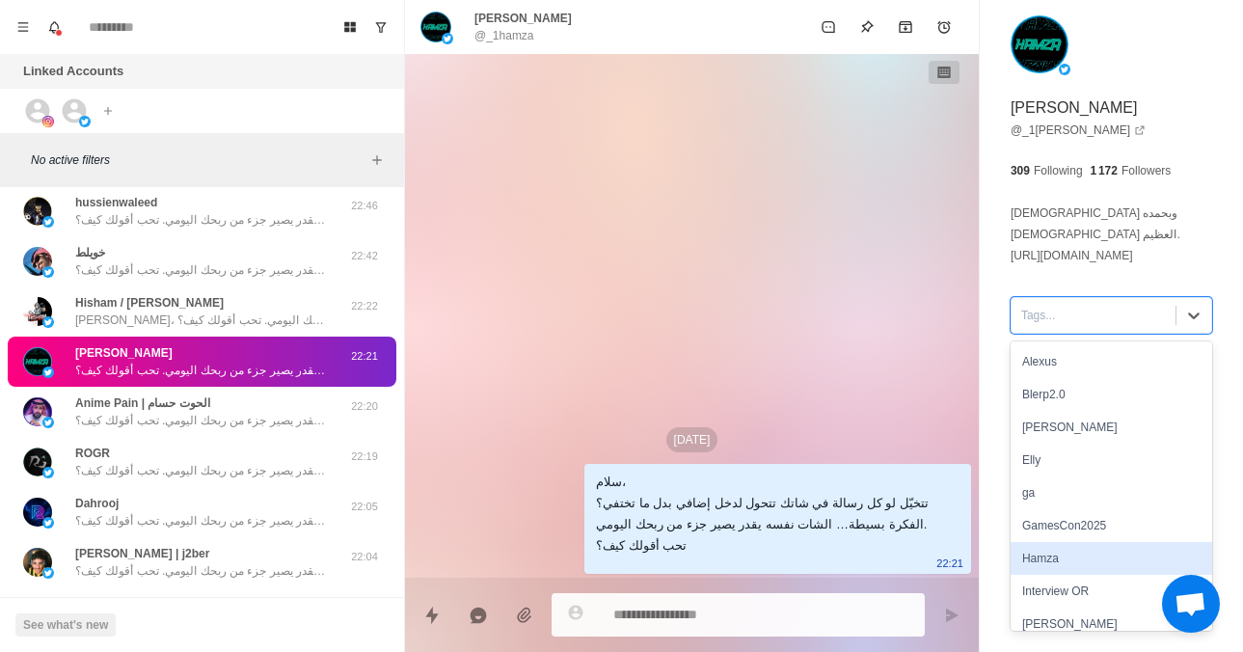
click at [1074, 542] on div "Hamza" at bounding box center [1112, 558] width 202 height 33
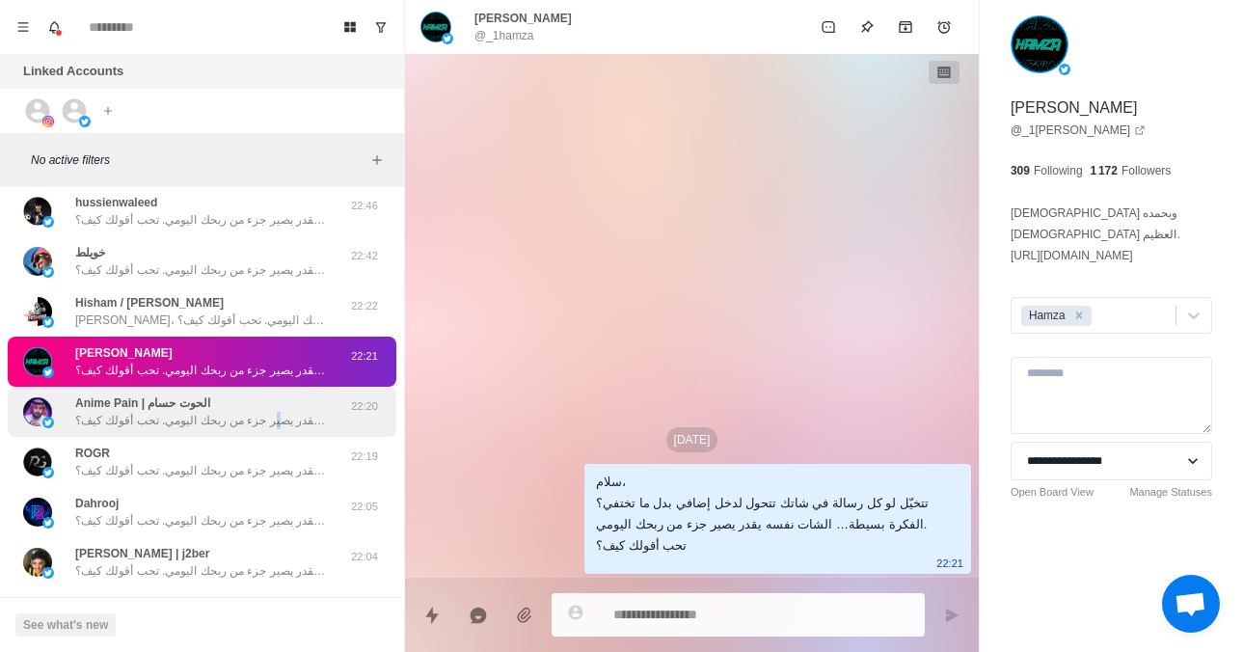
click at [268, 422] on p "سلام، تتخيّل لو كل رسالة في شاتك تتحول لدخل إضافي بدل ما تختفي؟ الفكرة بسيطة… ا…" at bounding box center [200, 420] width 251 height 17
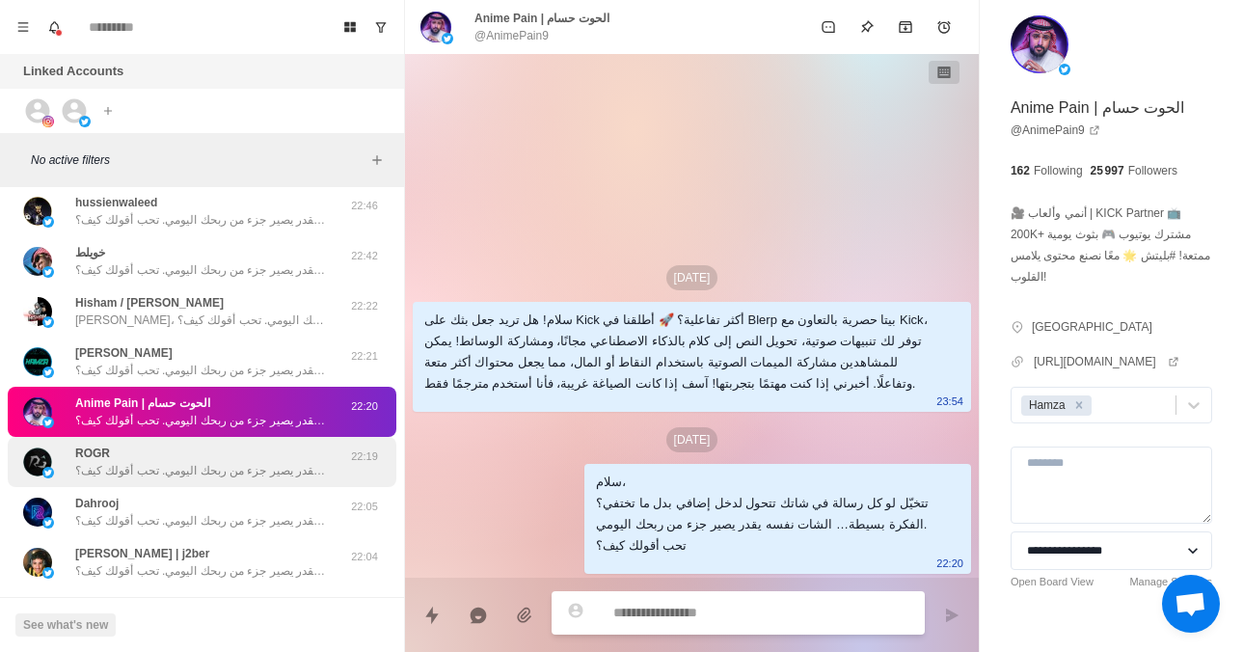
click at [276, 464] on p "سلام، تتخيّل لو كل رسالة في شاتك تتحول لدخل إضافي بدل ما تختفي؟ الفكرة بسيطة… ا…" at bounding box center [200, 470] width 251 height 17
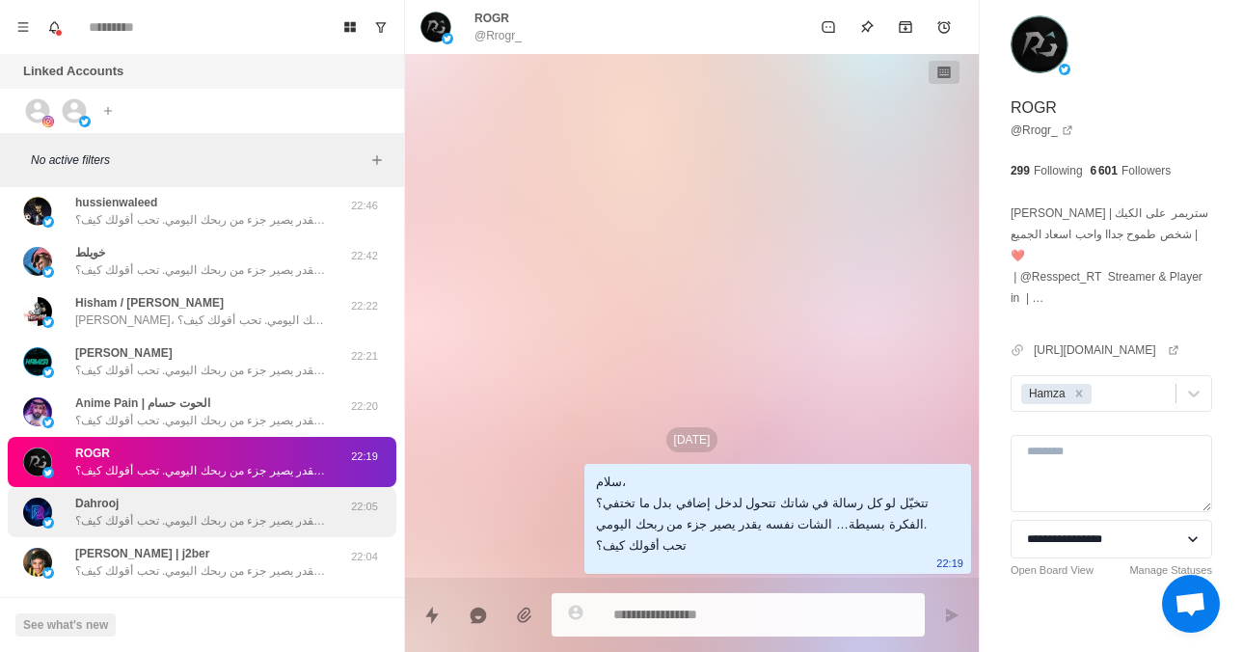
click at [282, 503] on div "[PERSON_NAME]، تتخيّل لو كل رسالة في شاتك تتحول لدخل إضافي بدل ما تختفي؟ الفكرة…" at bounding box center [200, 512] width 251 height 35
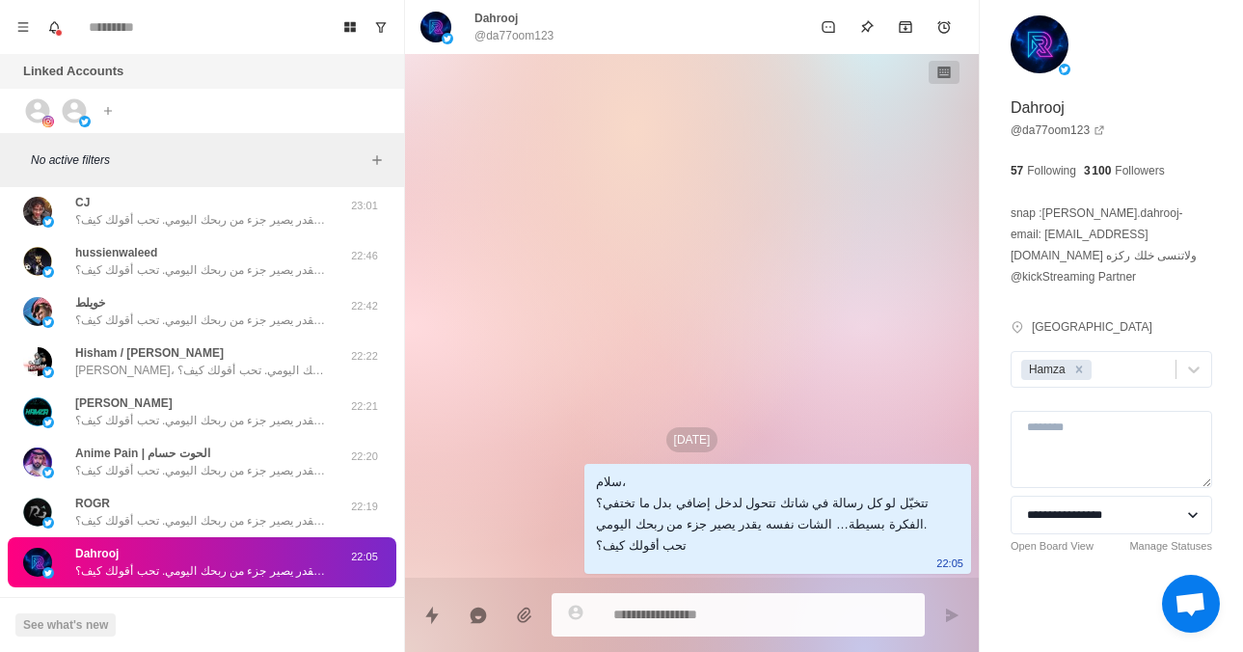
type textarea "*"
